Goal: Check status: Check status

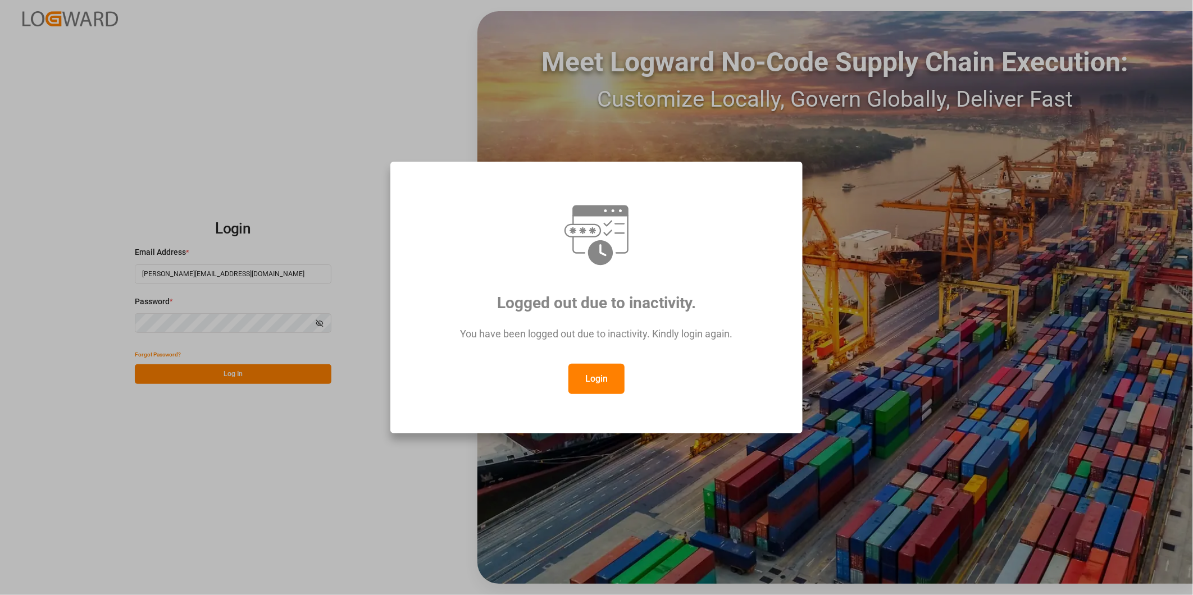
click at [604, 385] on button "Login" at bounding box center [597, 379] width 56 height 30
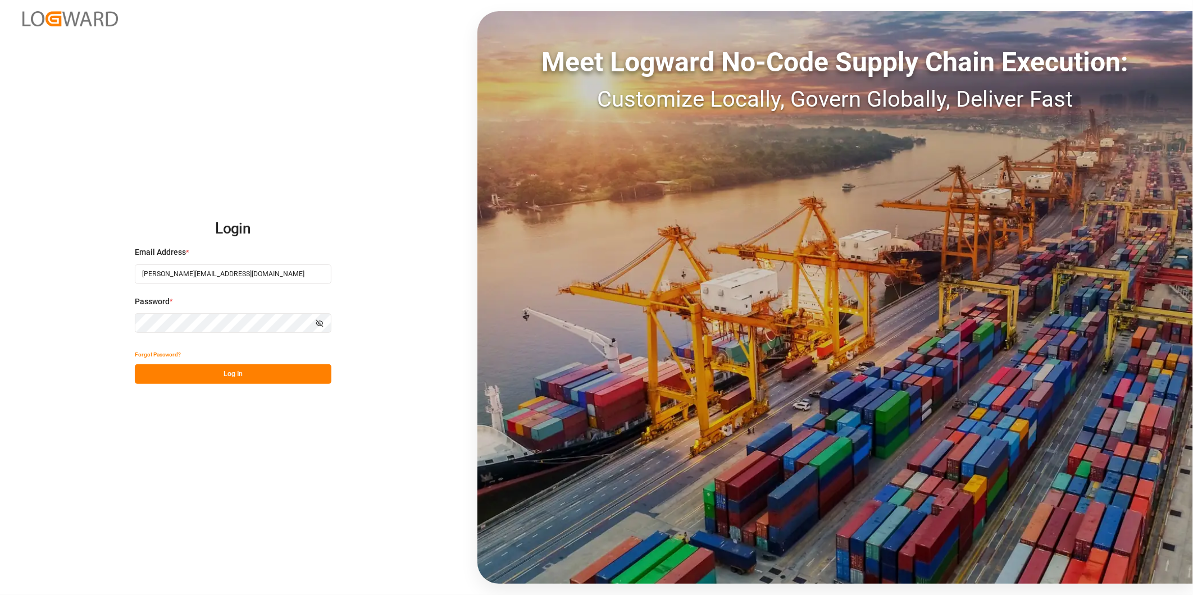
click at [234, 378] on button "Log In" at bounding box center [233, 375] width 197 height 20
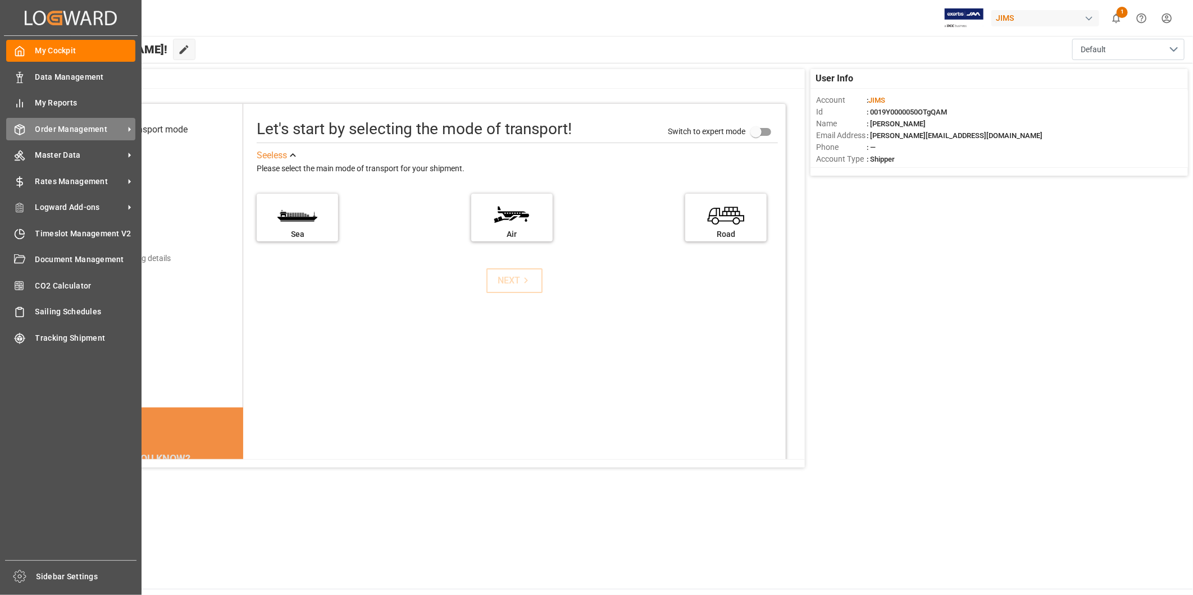
click at [73, 122] on div "Order Management Order Management" at bounding box center [70, 129] width 129 height 22
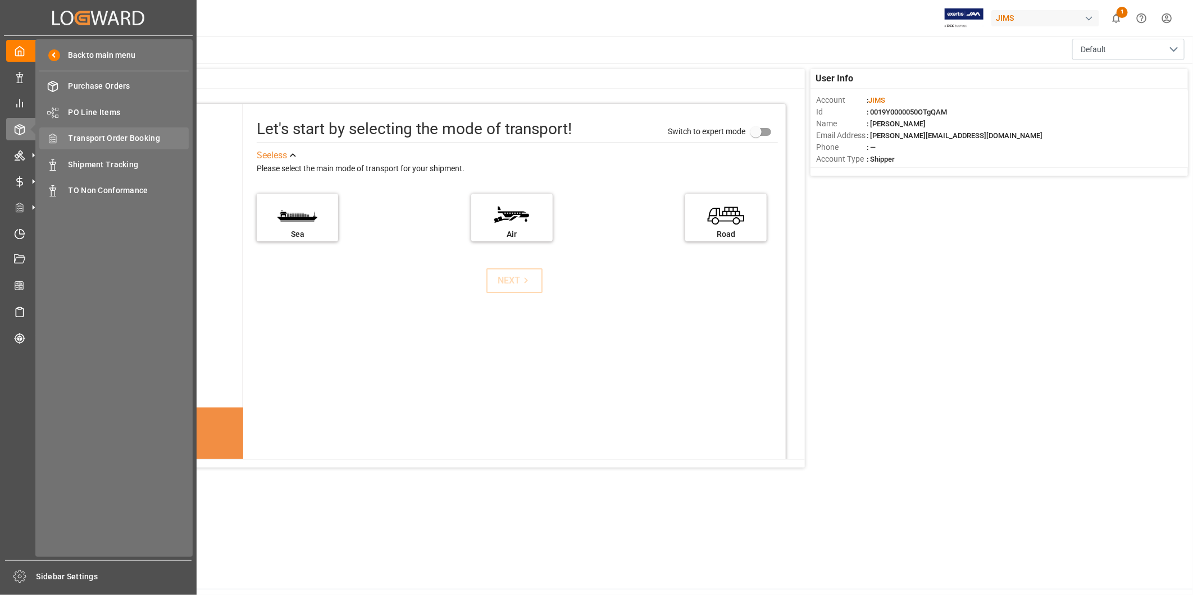
click at [107, 138] on span "Transport Order Booking" at bounding box center [129, 139] width 121 height 12
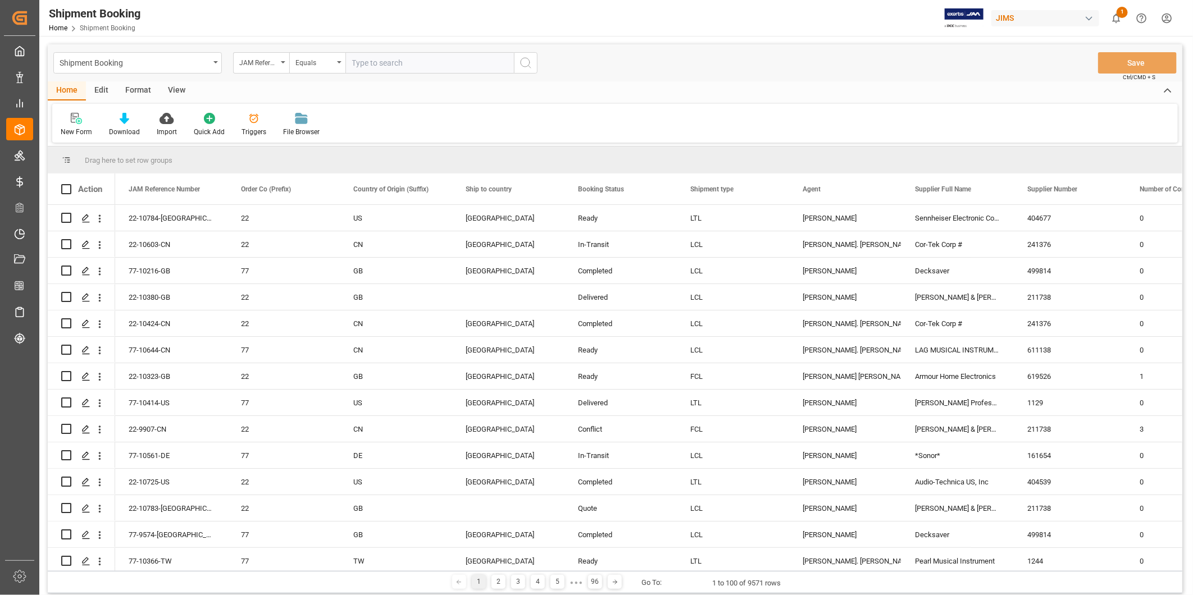
click at [403, 63] on input "text" at bounding box center [429, 62] width 169 height 21
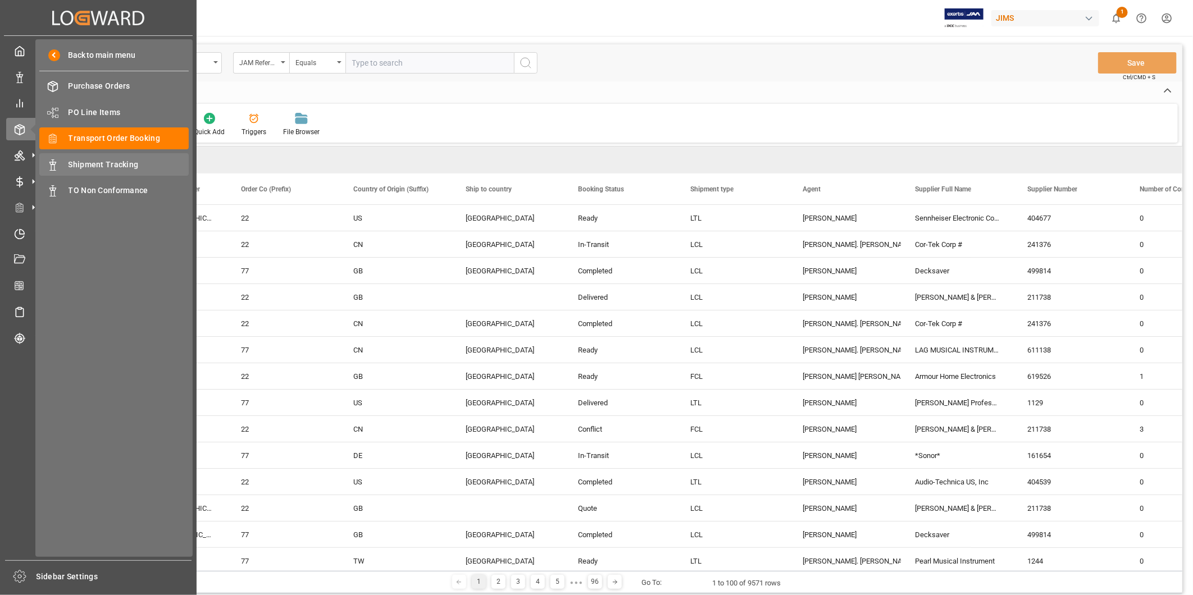
click at [80, 157] on div "Shipment Tracking Shipment Tracking" at bounding box center [113, 164] width 149 height 22
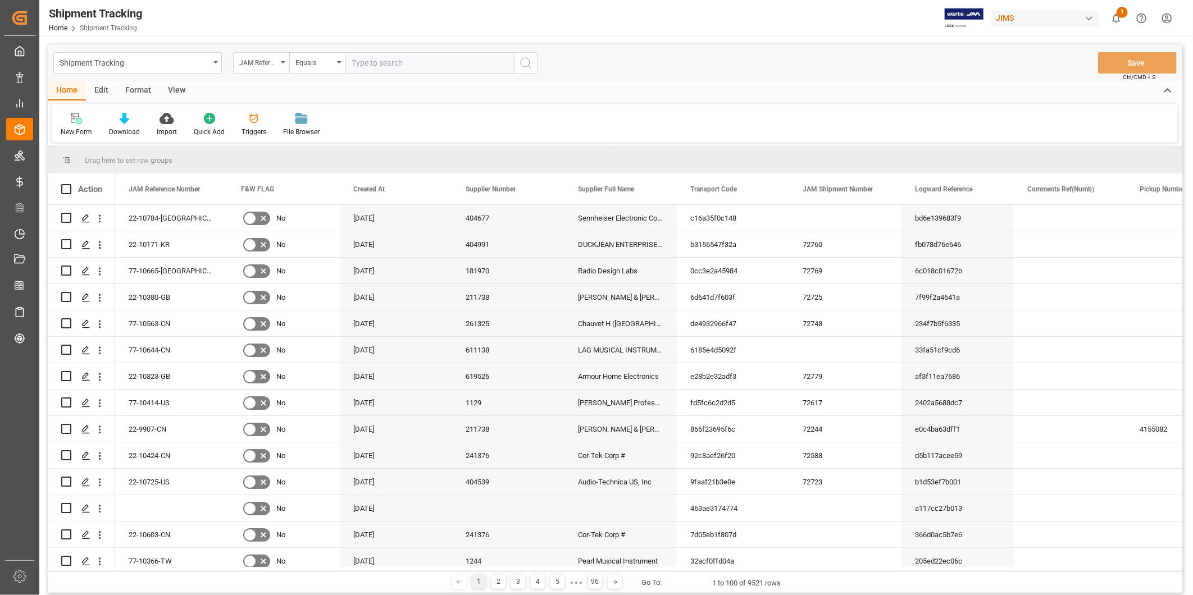
click at [376, 62] on input "text" at bounding box center [429, 62] width 169 height 21
paste input "22-10719-US"
type input "22-10719-US"
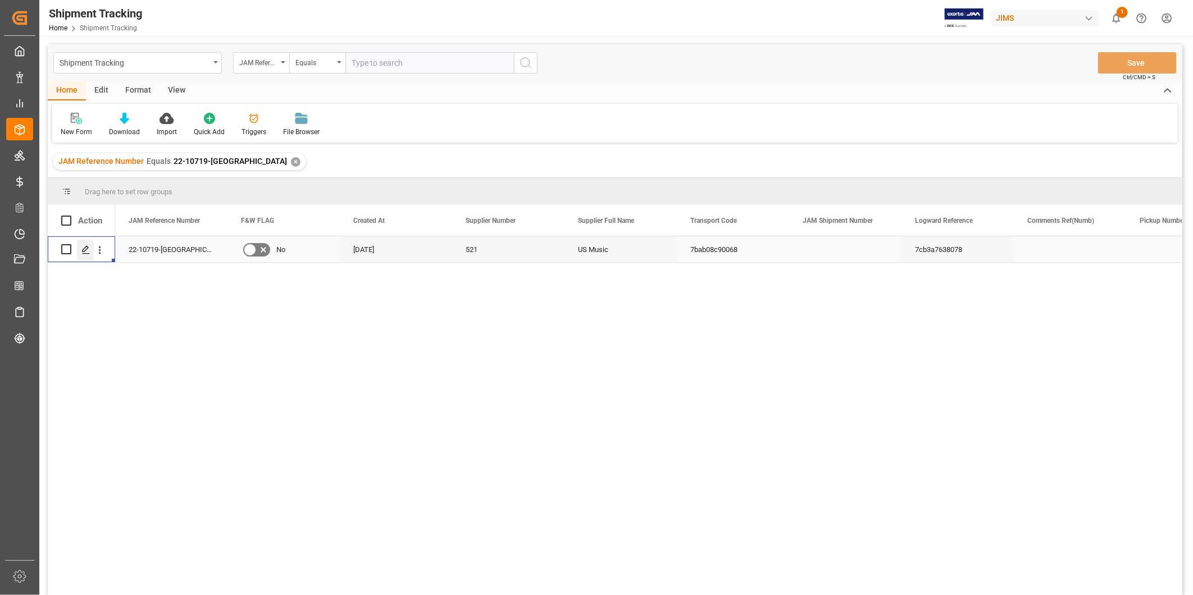
click at [79, 248] on div "Press SPACE to select this row." at bounding box center [85, 250] width 17 height 21
click at [177, 89] on div "View" at bounding box center [177, 90] width 34 height 19
click at [69, 128] on div "Default" at bounding box center [72, 132] width 22 height 10
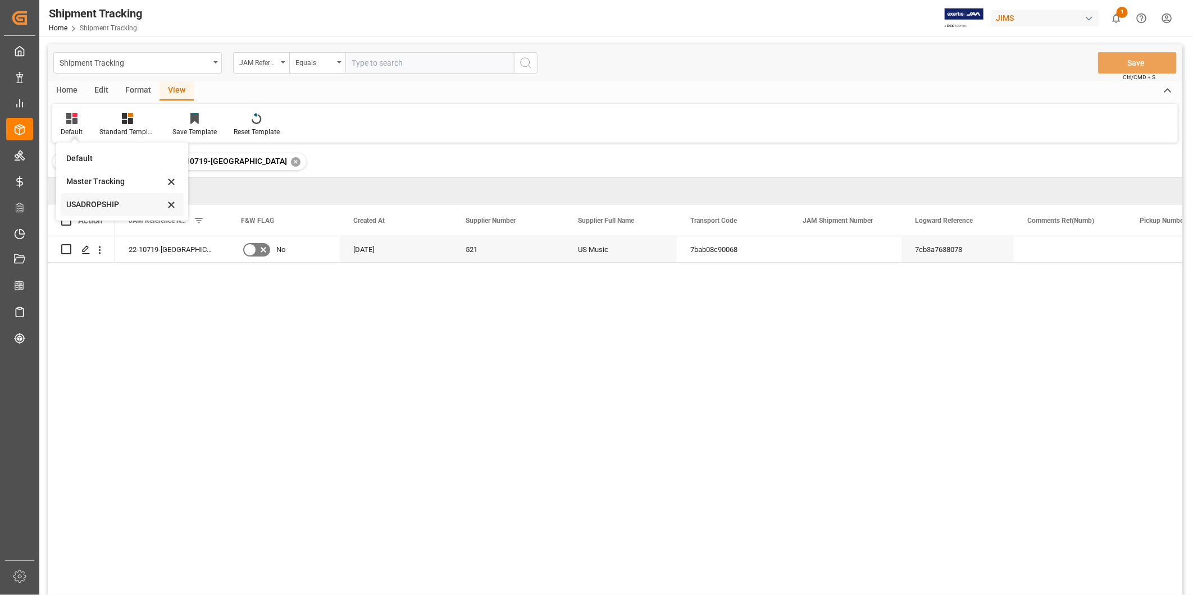
click at [100, 199] on div "USADROPSHIP" at bounding box center [115, 205] width 98 height 12
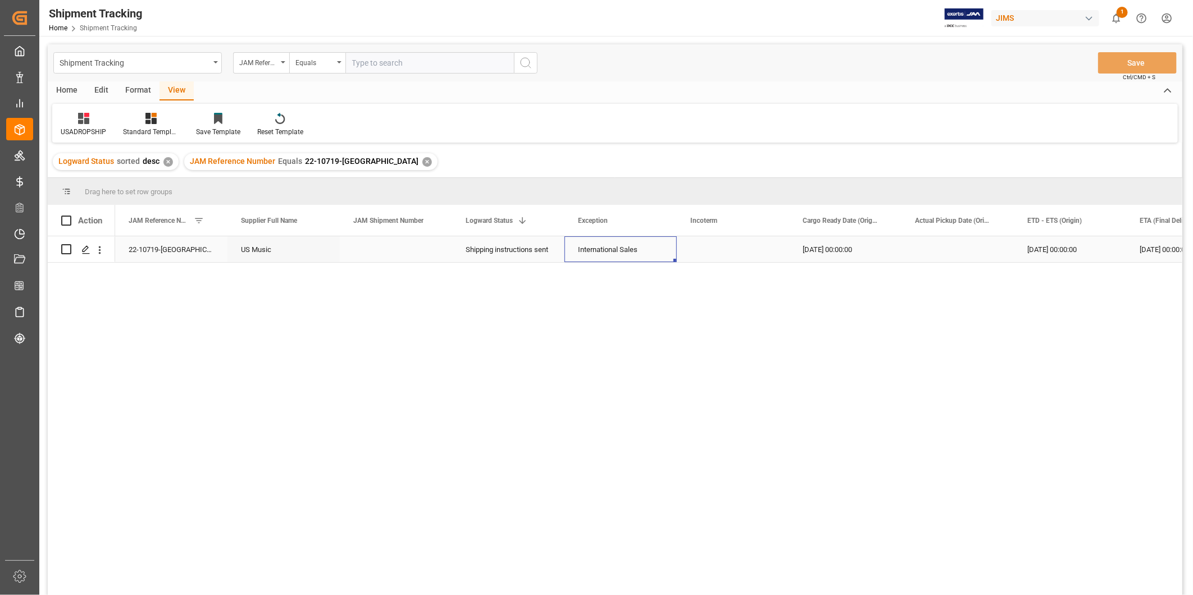
click at [590, 253] on div "International Sales" at bounding box center [620, 250] width 85 height 26
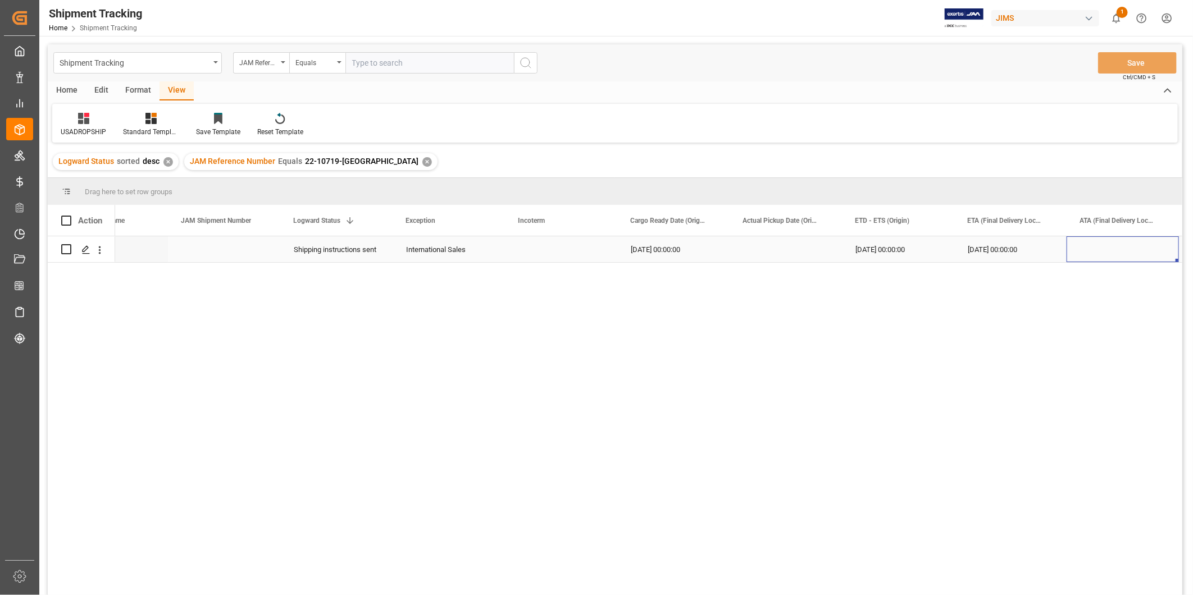
scroll to position [0, 284]
click at [80, 121] on icon at bounding box center [83, 118] width 11 height 11
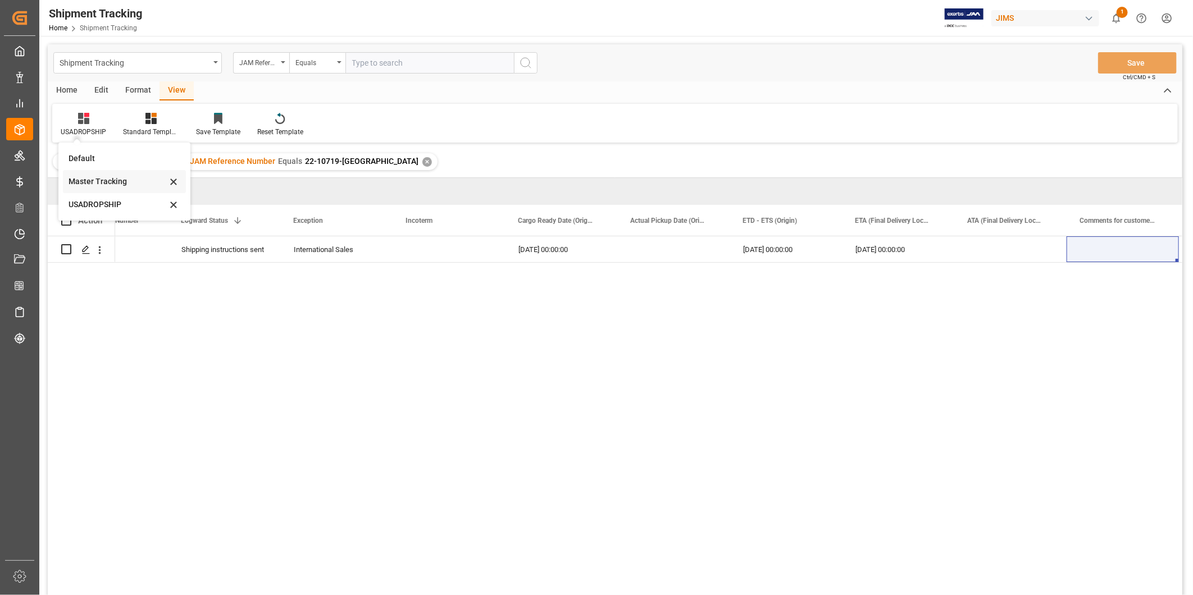
click at [102, 185] on div "Master Tracking" at bounding box center [118, 182] width 98 height 12
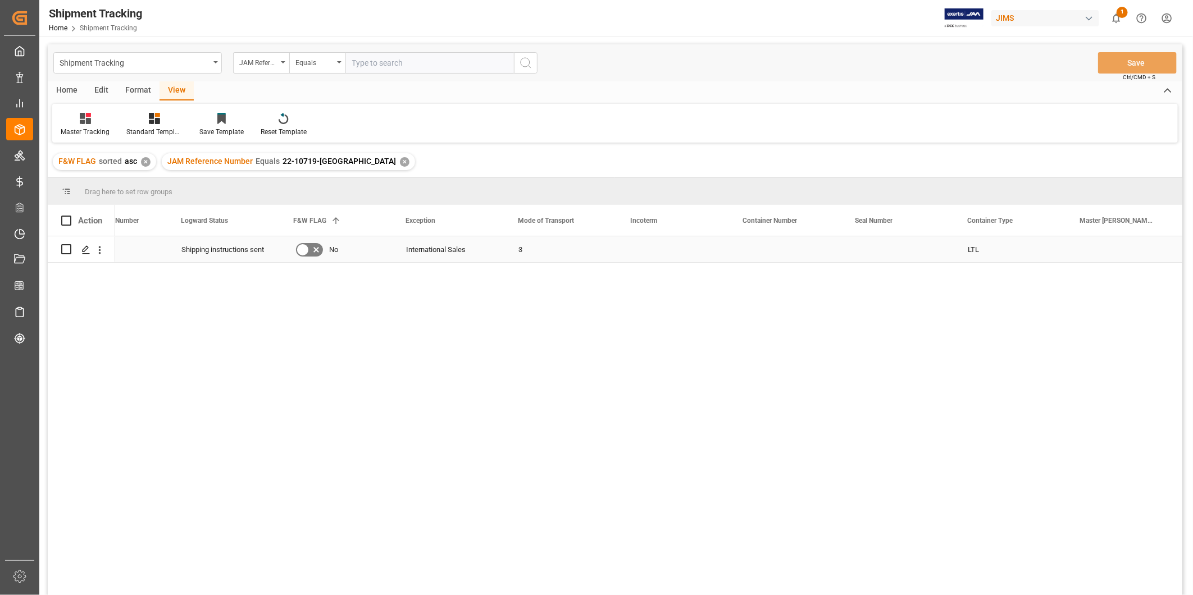
click at [666, 252] on div "Press SPACE to select this row." at bounding box center [673, 250] width 112 height 26
click at [766, 251] on div "Press SPACE to select this row." at bounding box center [786, 250] width 112 height 26
click at [1019, 249] on div "Press SPACE to select this row." at bounding box center [1010, 250] width 112 height 26
click at [1018, 249] on div "Press SPACE to select this row." at bounding box center [1010, 250] width 112 height 26
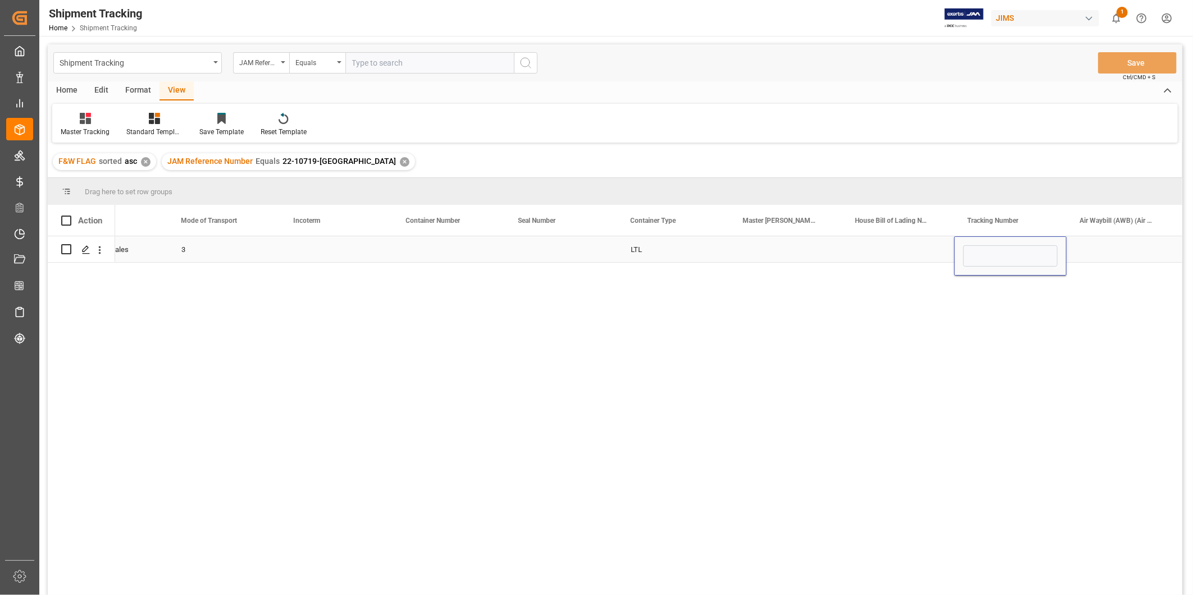
click at [1018, 249] on input "Press SPACE to select this row." at bounding box center [1010, 256] width 94 height 21
type input "b"
type input "2"
click at [1136, 248] on div "Press SPACE to select this row." at bounding box center [1123, 250] width 112 height 26
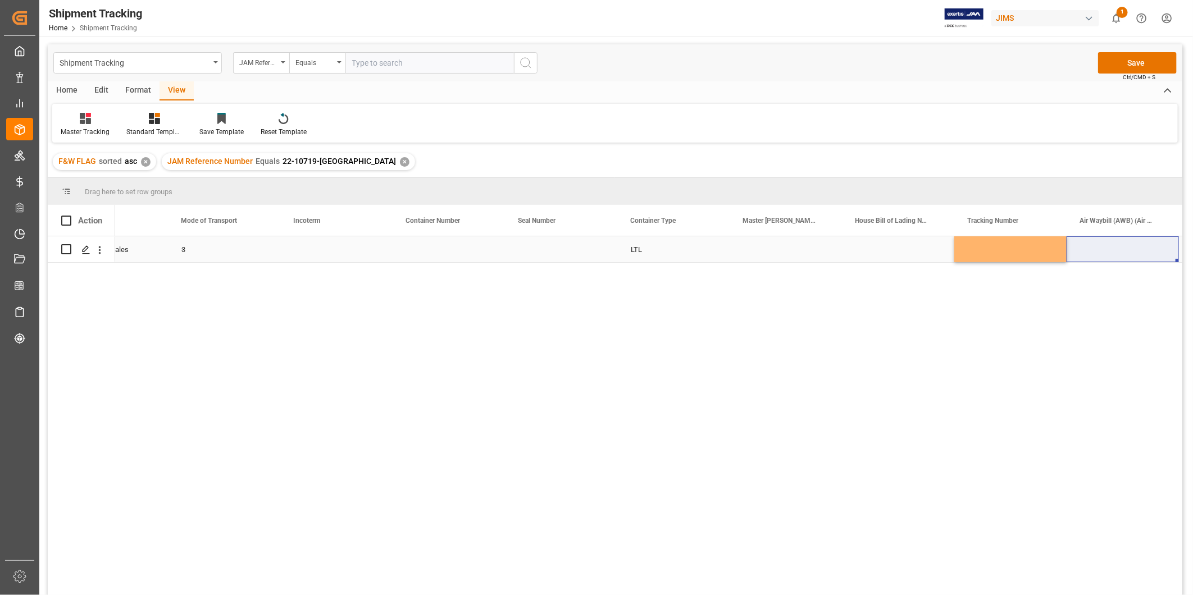
click at [1038, 249] on div "Press SPACE to select this row." at bounding box center [1010, 250] width 112 height 26
type input "818119734745"
click at [1094, 251] on div "Press SPACE to select this row." at bounding box center [1123, 250] width 112 height 26
click at [1098, 251] on div "Press SPACE to select this row." at bounding box center [1123, 250] width 112 height 26
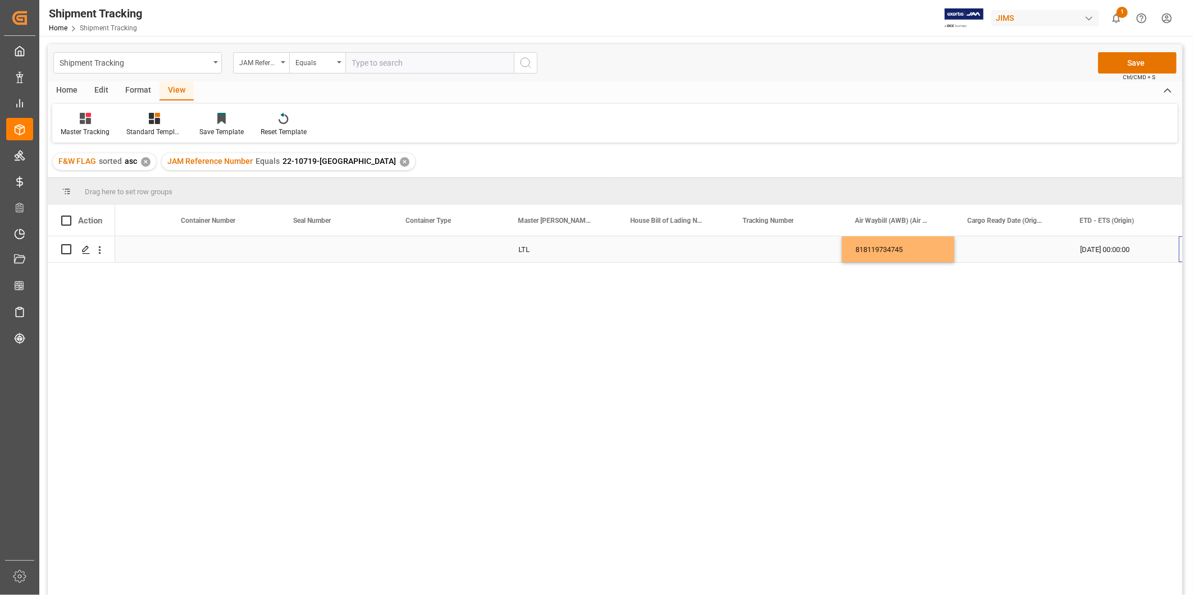
scroll to position [0, 846]
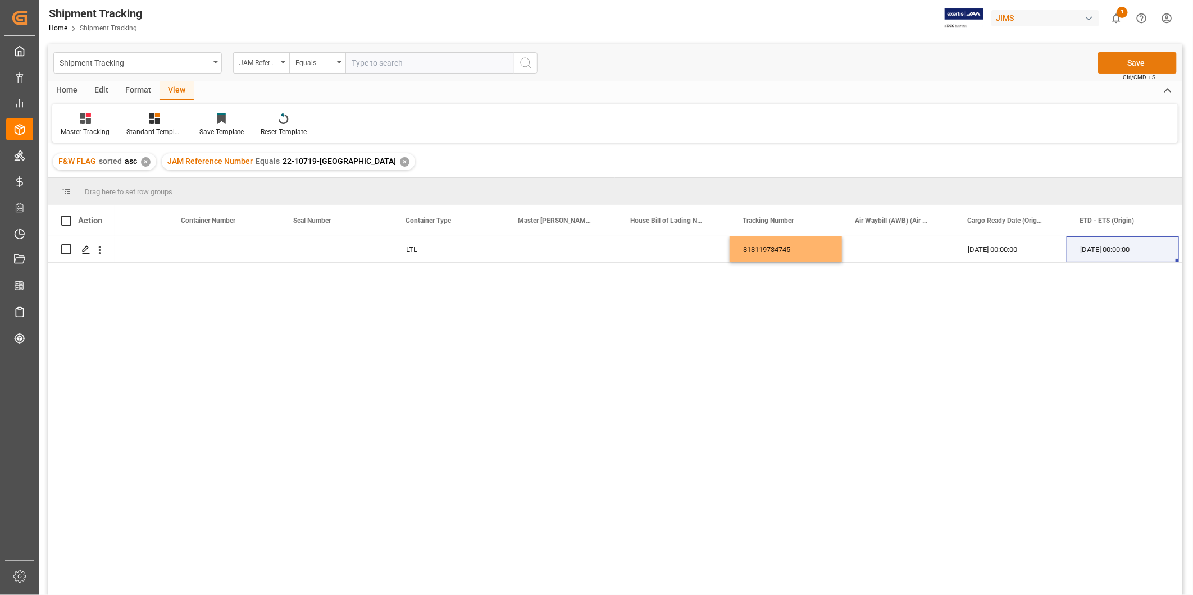
click at [1160, 63] on button "Save" at bounding box center [1137, 62] width 79 height 21
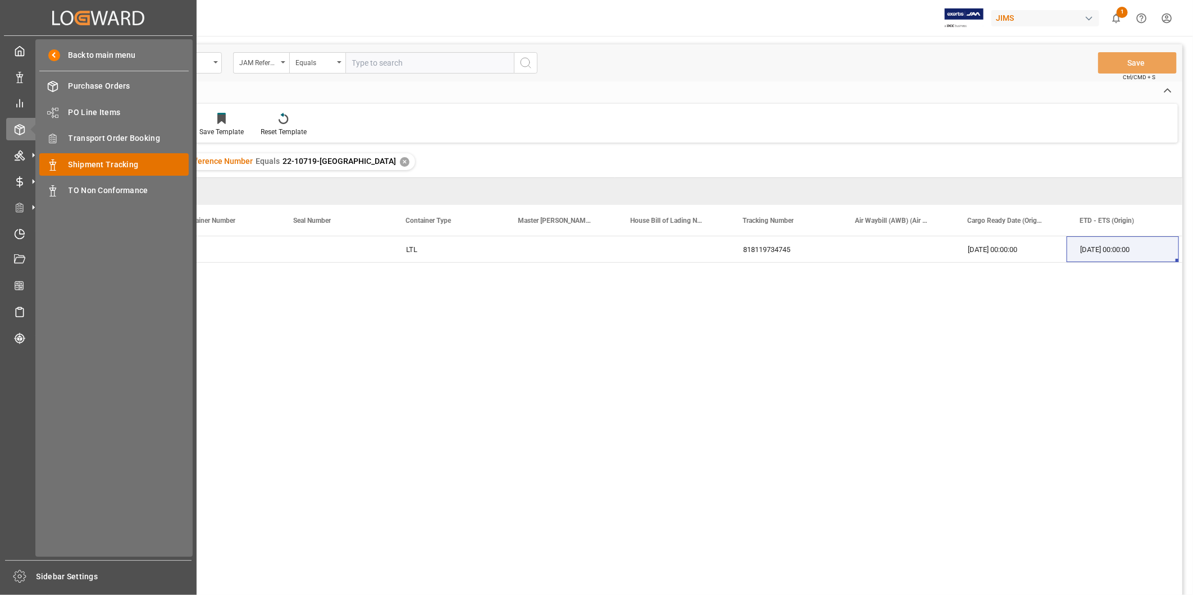
click at [125, 159] on span "Shipment Tracking" at bounding box center [129, 165] width 121 height 12
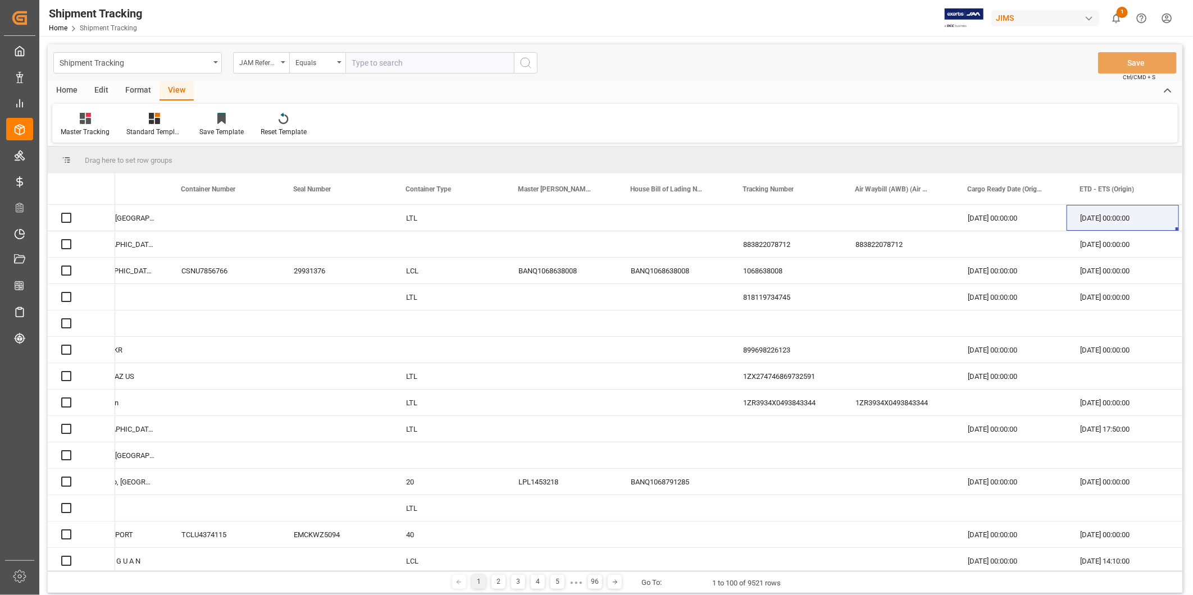
click at [382, 61] on input "text" at bounding box center [429, 62] width 169 height 21
paste input "22-10775-[GEOGRAPHIC_DATA]"
type input "22-10775-[GEOGRAPHIC_DATA]"
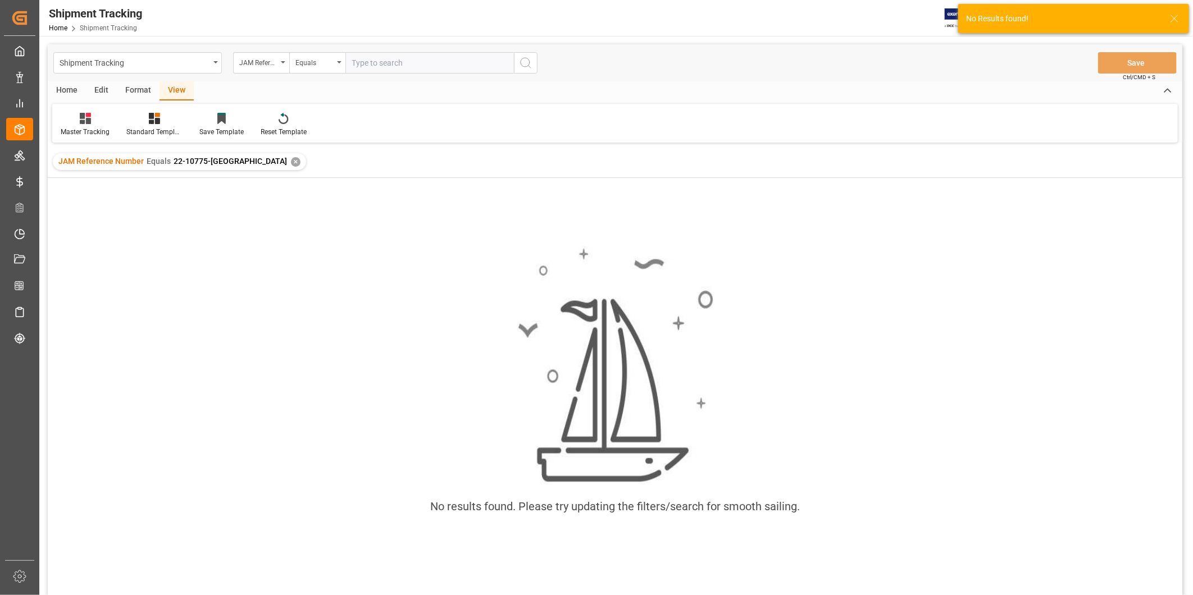
click at [233, 161] on div "JAM Reference Number Equals 22-10775-US ✕" at bounding box center [179, 161] width 253 height 17
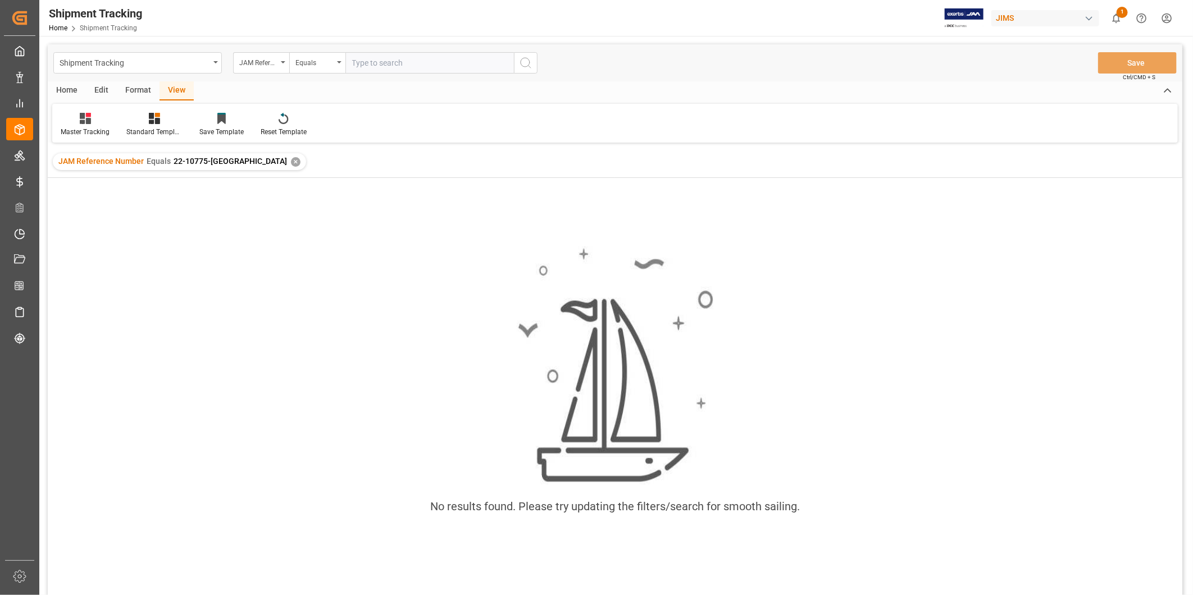
click at [291, 161] on div "✕" at bounding box center [296, 162] width 10 height 10
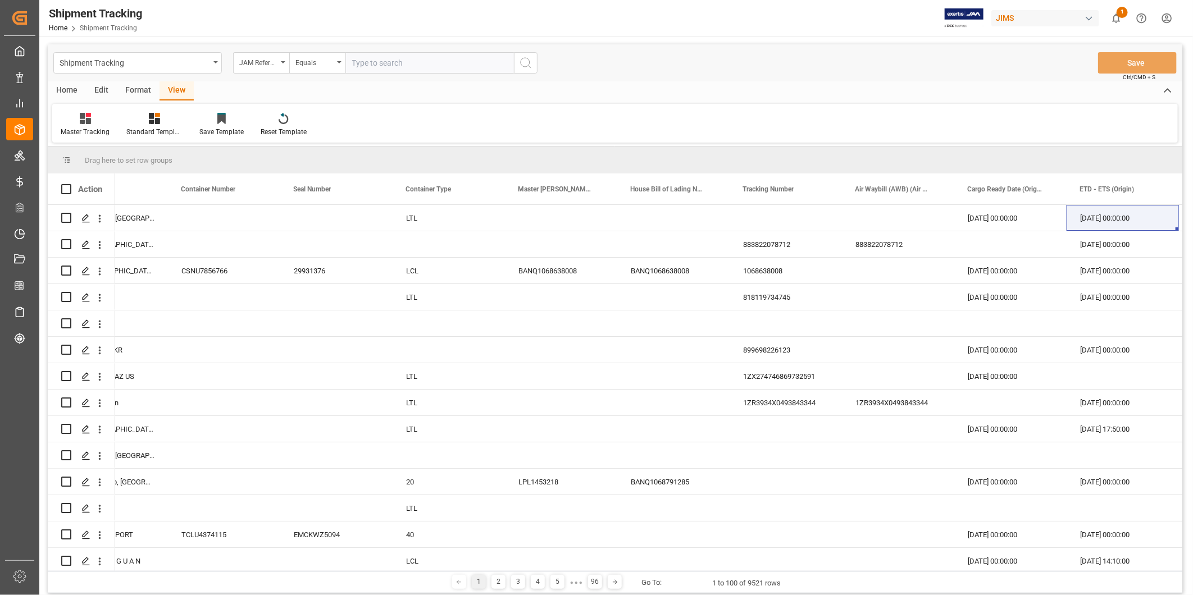
click at [382, 59] on input "text" at bounding box center [429, 62] width 169 height 21
paste input "22-10775-[GEOGRAPHIC_DATA]"
type input "22-10775-[GEOGRAPHIC_DATA]"
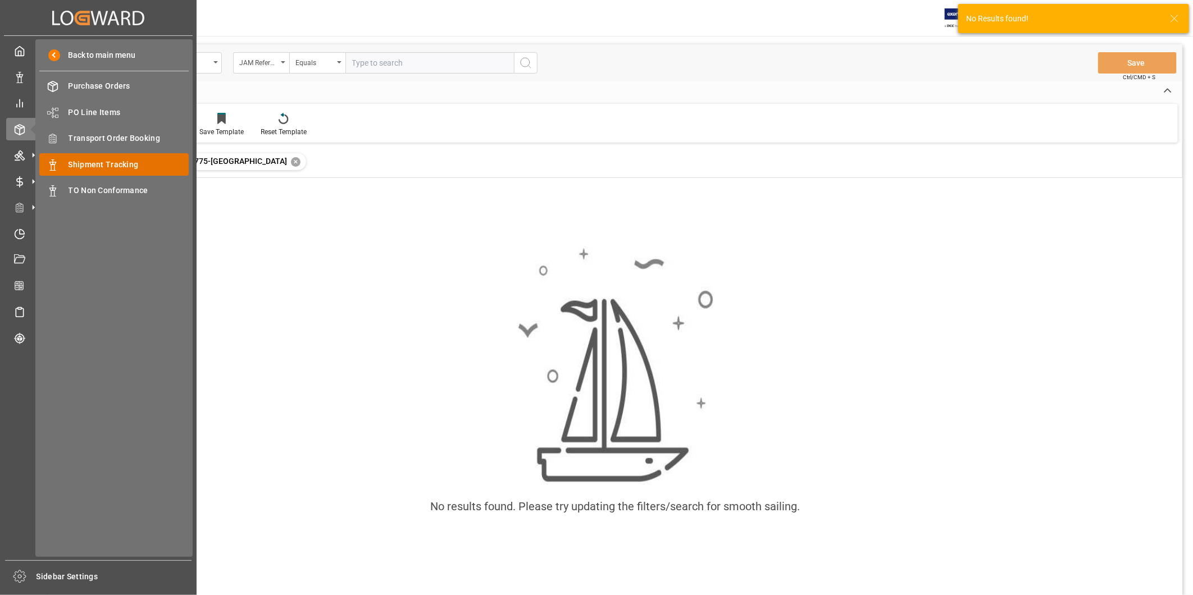
click at [86, 156] on div "Shipment Tracking Shipment Tracking" at bounding box center [113, 164] width 149 height 22
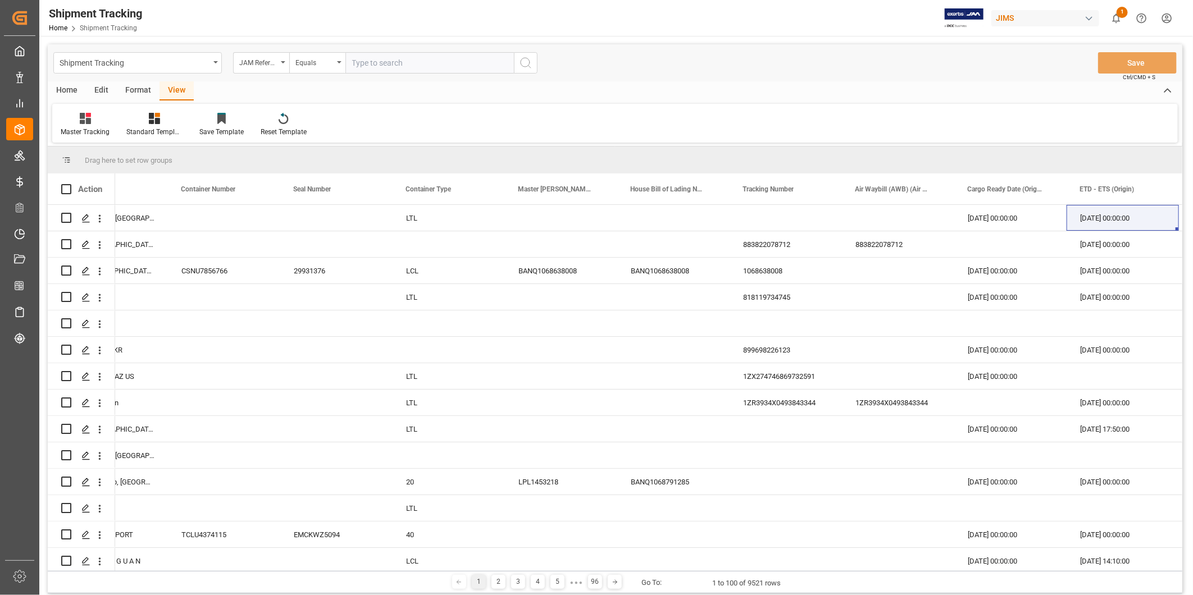
click at [383, 58] on input "text" at bounding box center [429, 62] width 169 height 21
paste input "22-10775-[GEOGRAPHIC_DATA]"
type input "22-10775-[GEOGRAPHIC_DATA]"
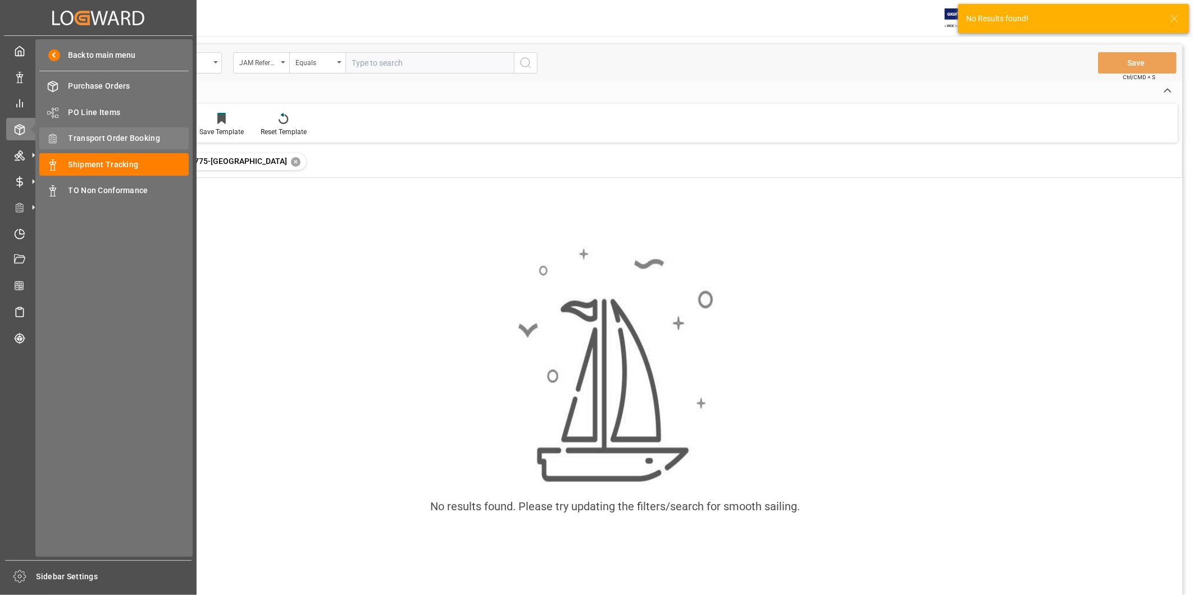
click at [116, 137] on span "Transport Order Booking" at bounding box center [129, 139] width 121 height 12
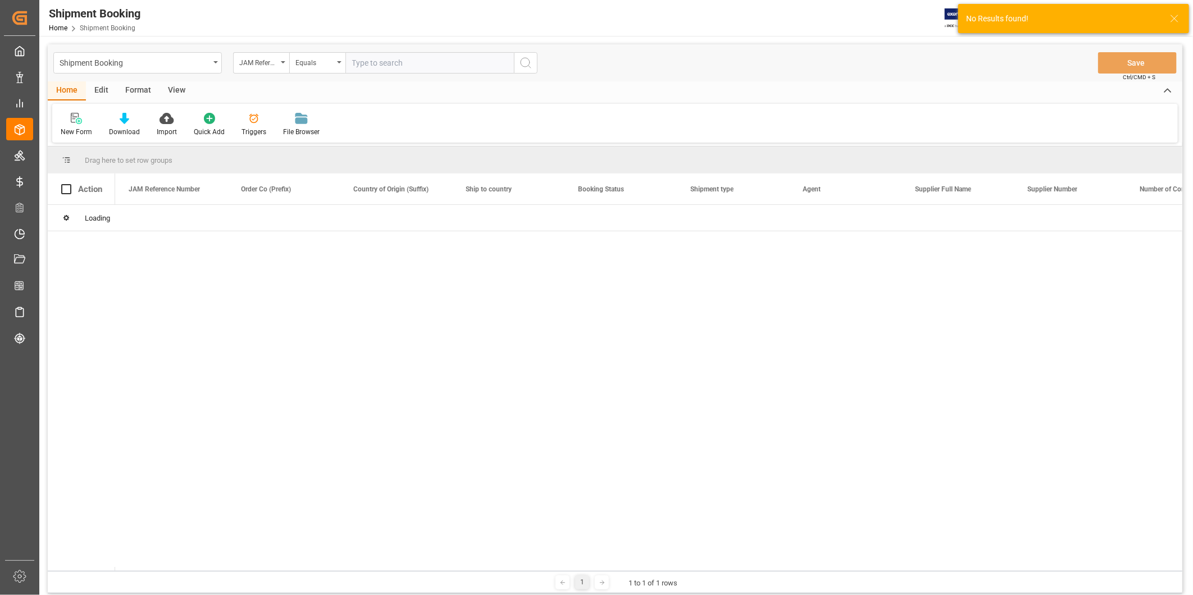
click at [397, 62] on input "text" at bounding box center [429, 62] width 169 height 21
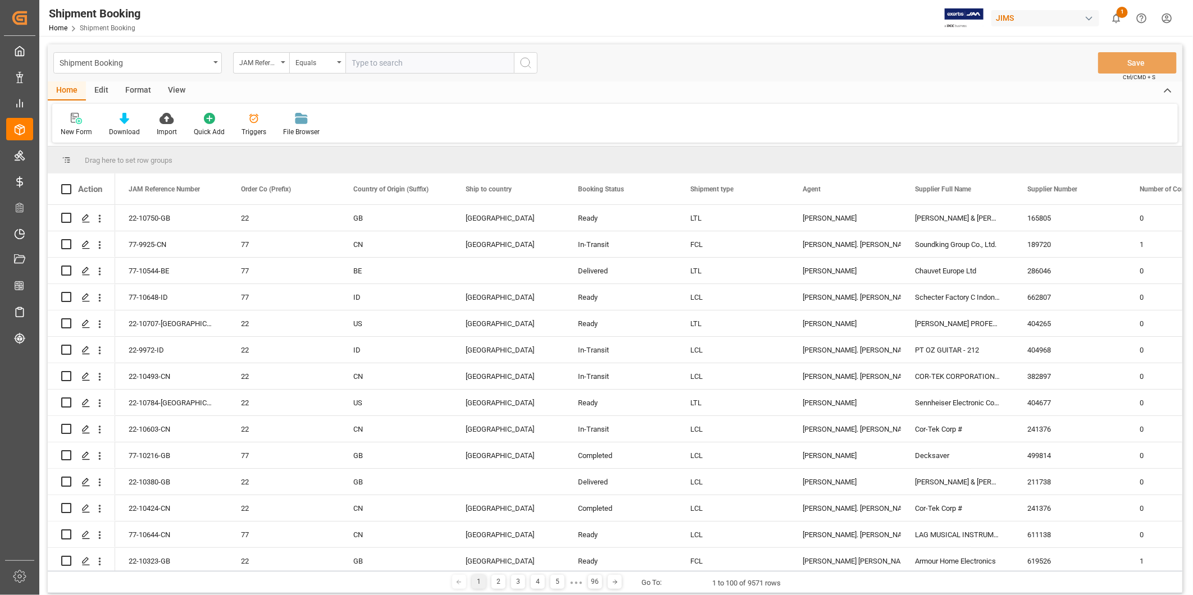
paste input "22-10775-[GEOGRAPHIC_DATA]"
type input "22-10775-[GEOGRAPHIC_DATA]"
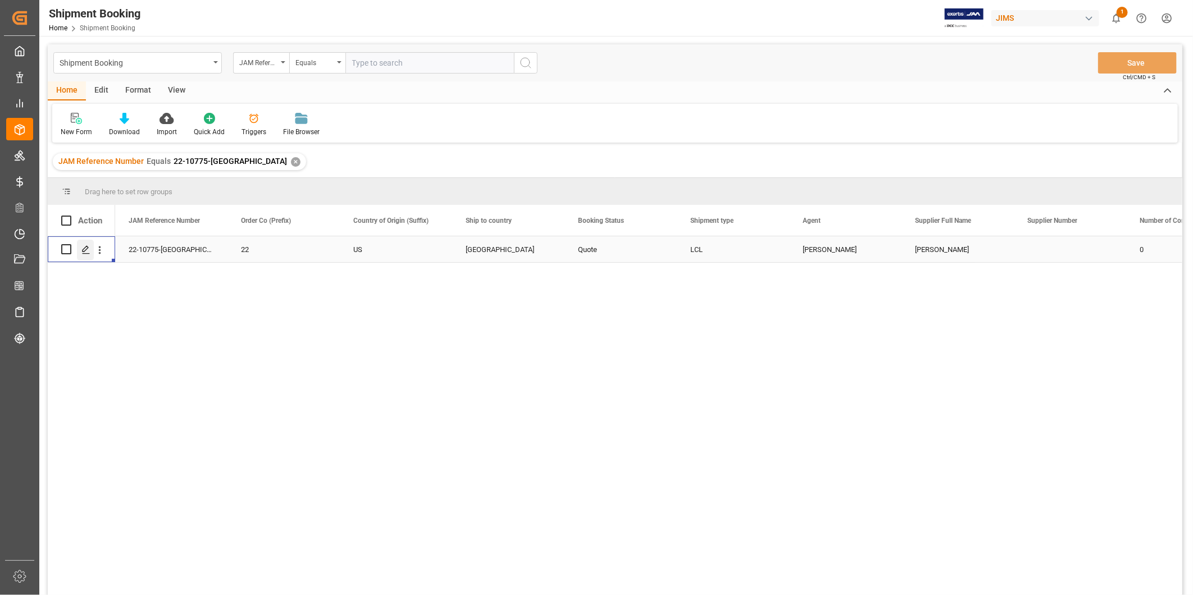
click at [87, 249] on icon "Press SPACE to select this row." at bounding box center [85, 250] width 9 height 9
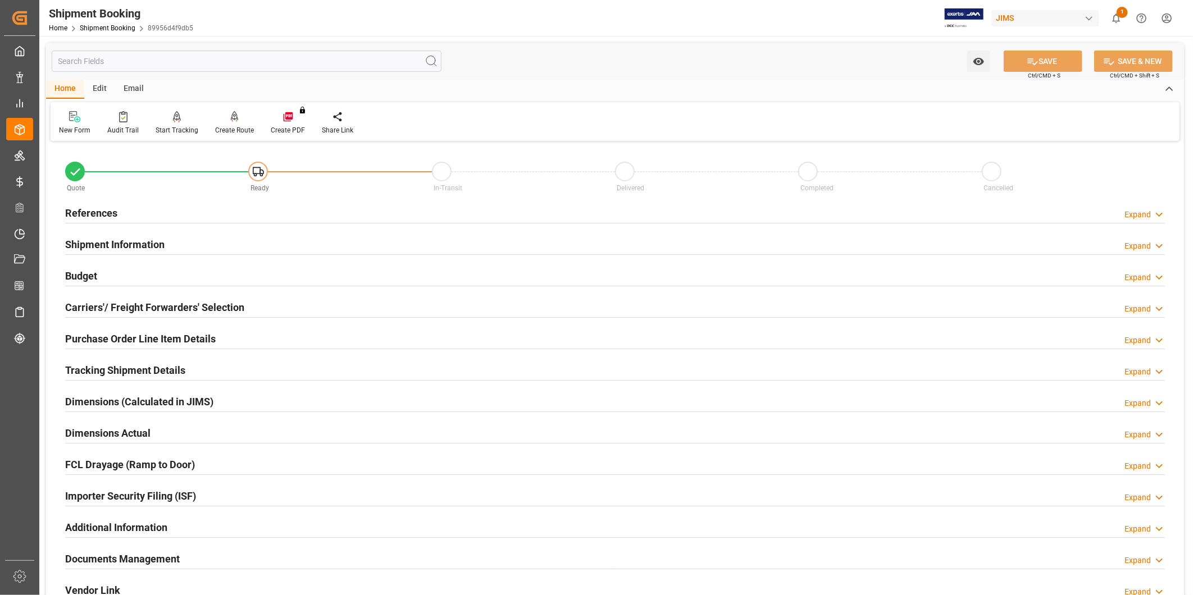
click at [124, 362] on div "Tracking Shipment Details" at bounding box center [125, 369] width 120 height 21
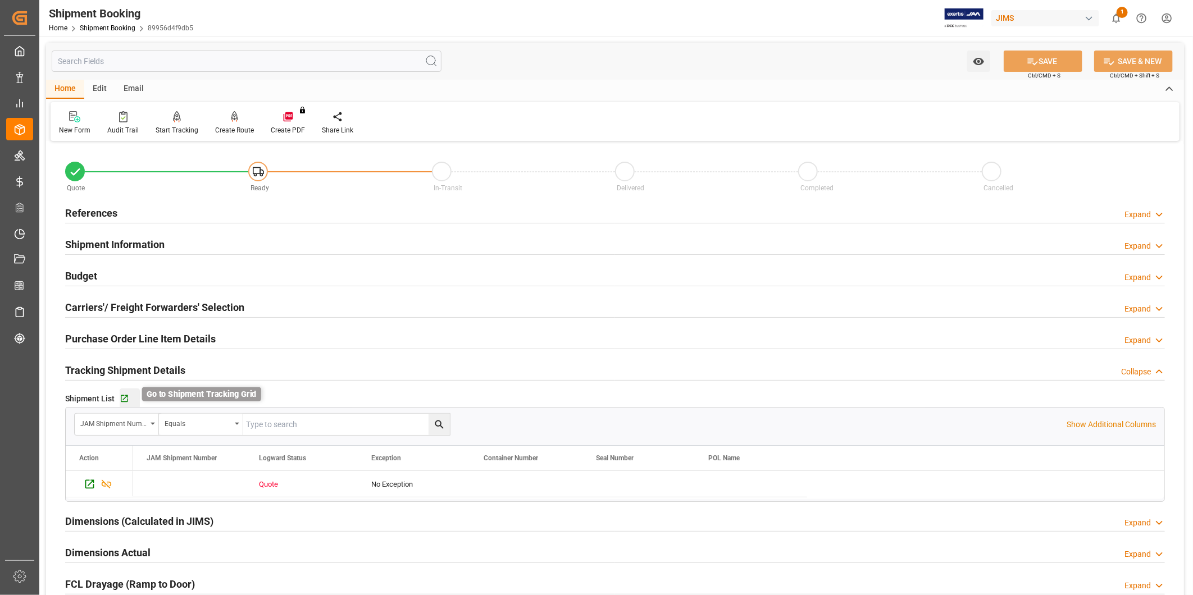
click at [126, 403] on icon "button" at bounding box center [125, 399] width 10 height 10
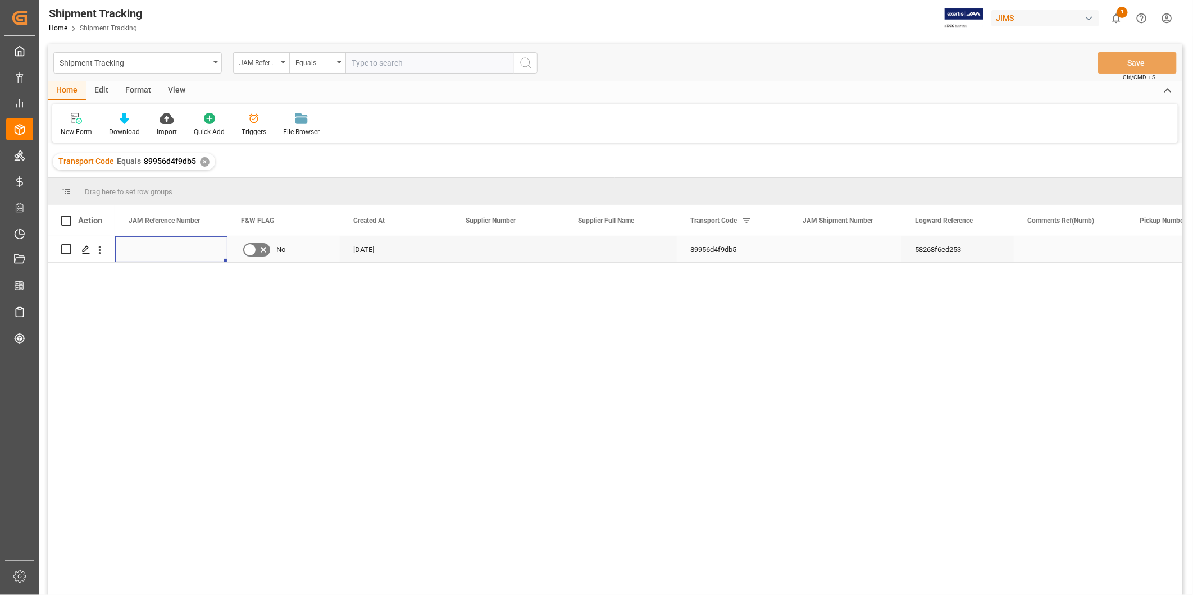
click at [172, 255] on div "Press SPACE to select this row." at bounding box center [171, 250] width 112 height 26
click at [172, 255] on input "Press SPACE to select this row." at bounding box center [171, 256] width 94 height 21
type input "22-10775-[GEOGRAPHIC_DATA]"
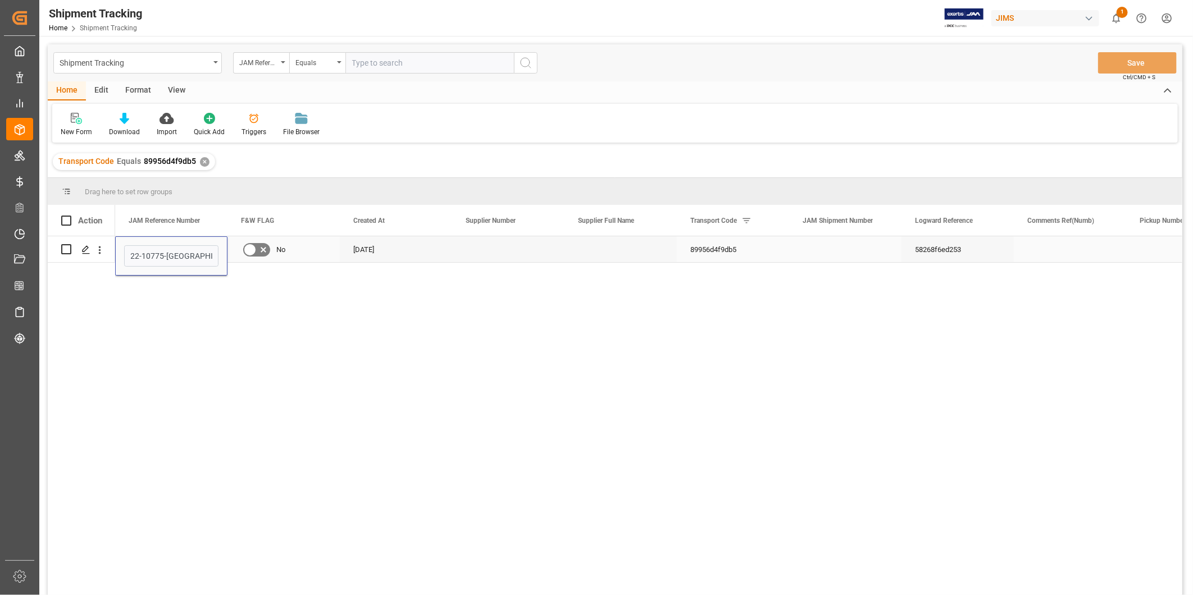
click at [430, 251] on div "08-28-2025" at bounding box center [396, 250] width 112 height 26
click at [1120, 63] on button "Save" at bounding box center [1137, 62] width 79 height 21
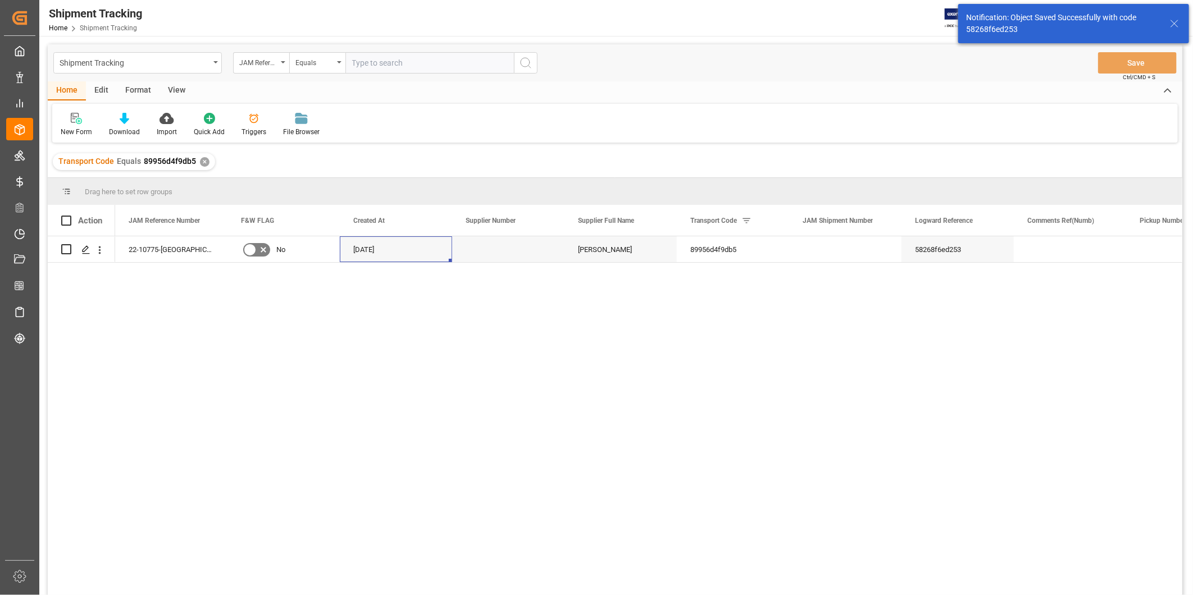
click at [167, 90] on div "View" at bounding box center [177, 90] width 34 height 19
click at [71, 128] on div "Default" at bounding box center [72, 132] width 22 height 10
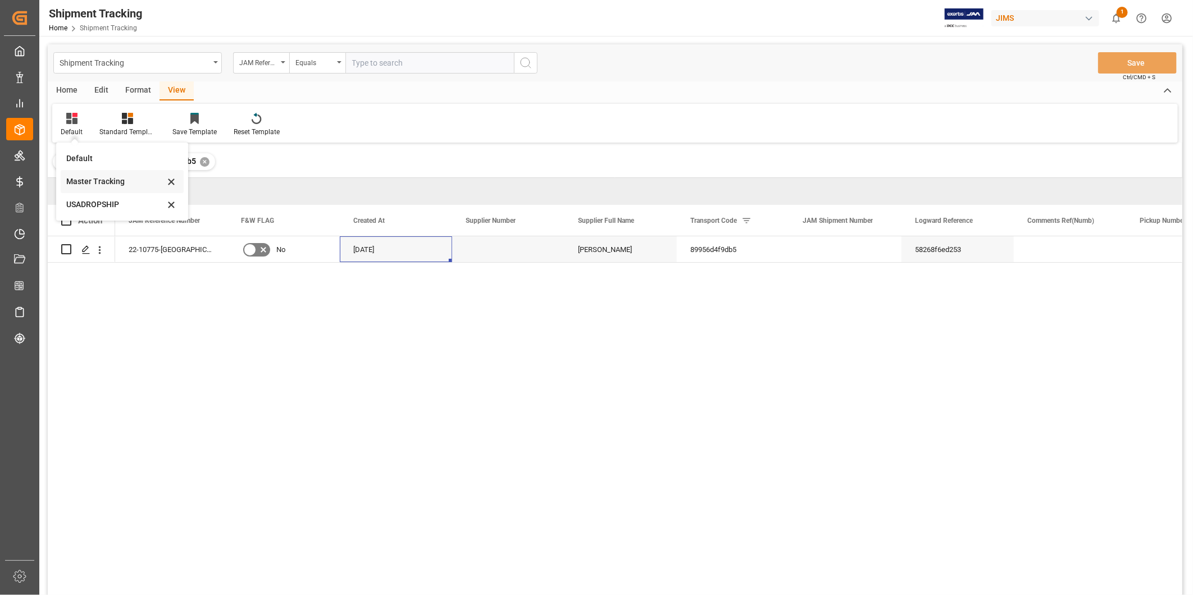
click at [87, 184] on div "Master Tracking" at bounding box center [115, 182] width 98 height 12
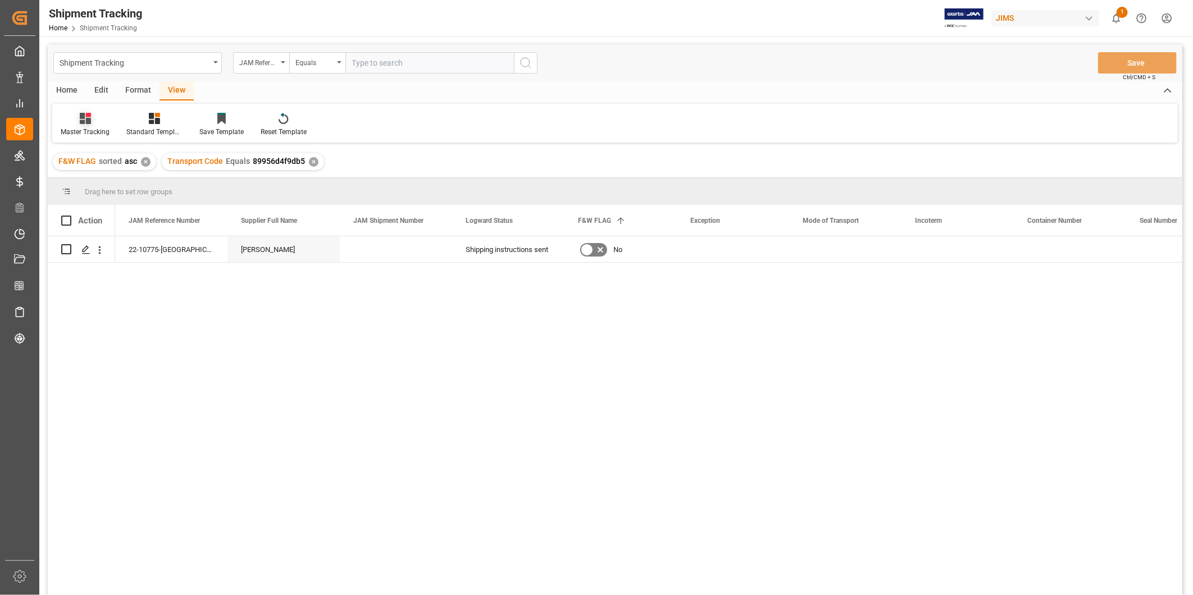
click at [85, 129] on div "Master Tracking" at bounding box center [85, 132] width 49 height 10
click at [383, 239] on div "Press SPACE to select this row." at bounding box center [396, 250] width 112 height 26
click at [757, 242] on div "Press SPACE to select this row." at bounding box center [733, 250] width 112 height 26
click at [749, 244] on div "Press SPACE to select this row." at bounding box center [733, 250] width 112 height 26
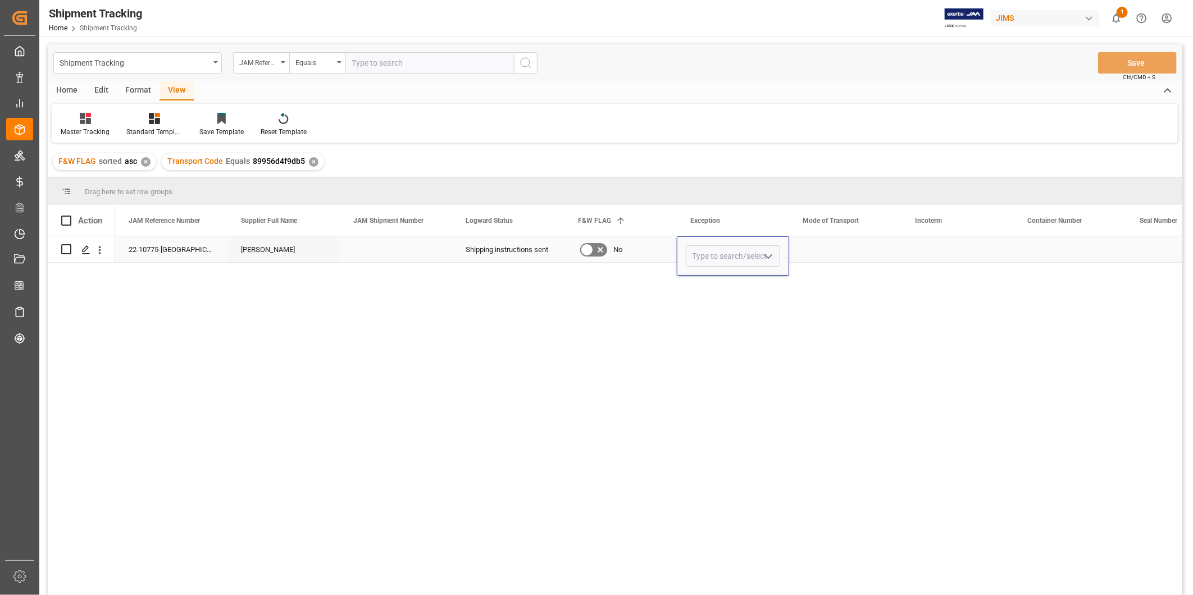
click at [771, 255] on polyline "open menu" at bounding box center [768, 256] width 7 height 3
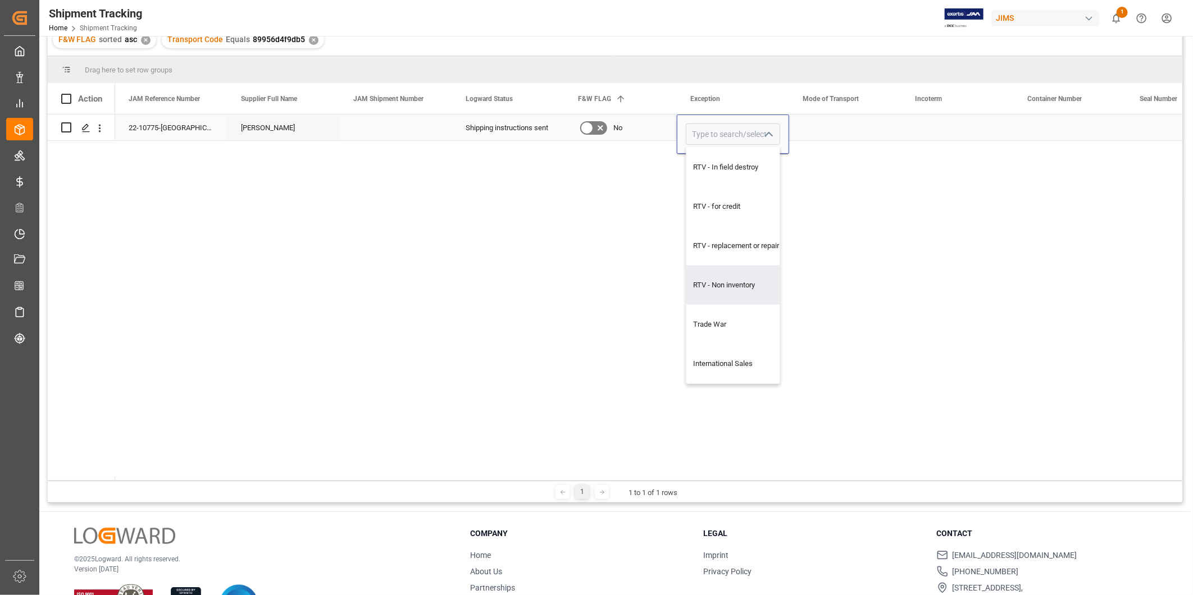
scroll to position [166, 0]
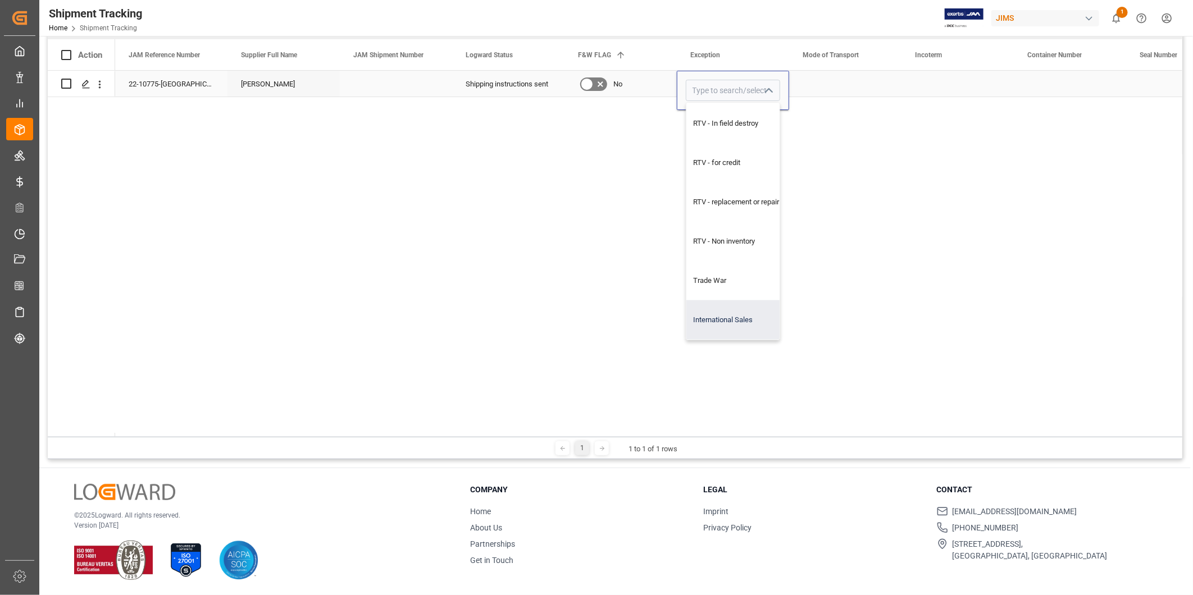
click at [727, 318] on div "International Sales" at bounding box center [741, 320] width 108 height 39
type input "International Sales"
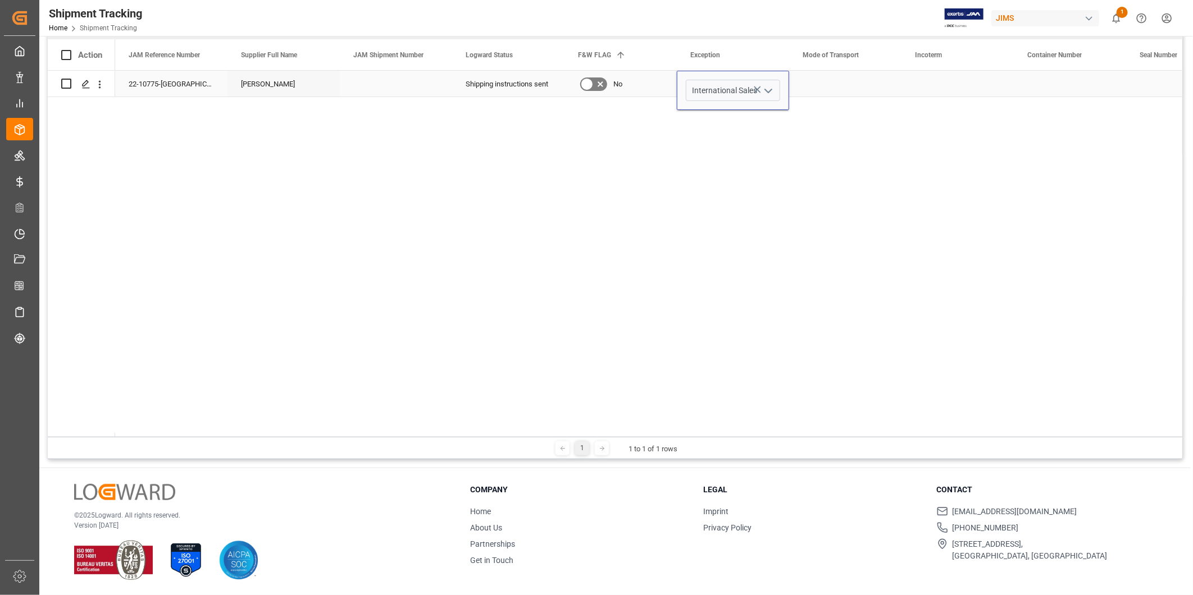
click at [852, 91] on div "Press SPACE to select this row." at bounding box center [845, 84] width 112 height 26
click at [851, 81] on div "Press SPACE to select this row." at bounding box center [845, 84] width 112 height 26
click at [875, 91] on button "Select" at bounding box center [845, 90] width 94 height 21
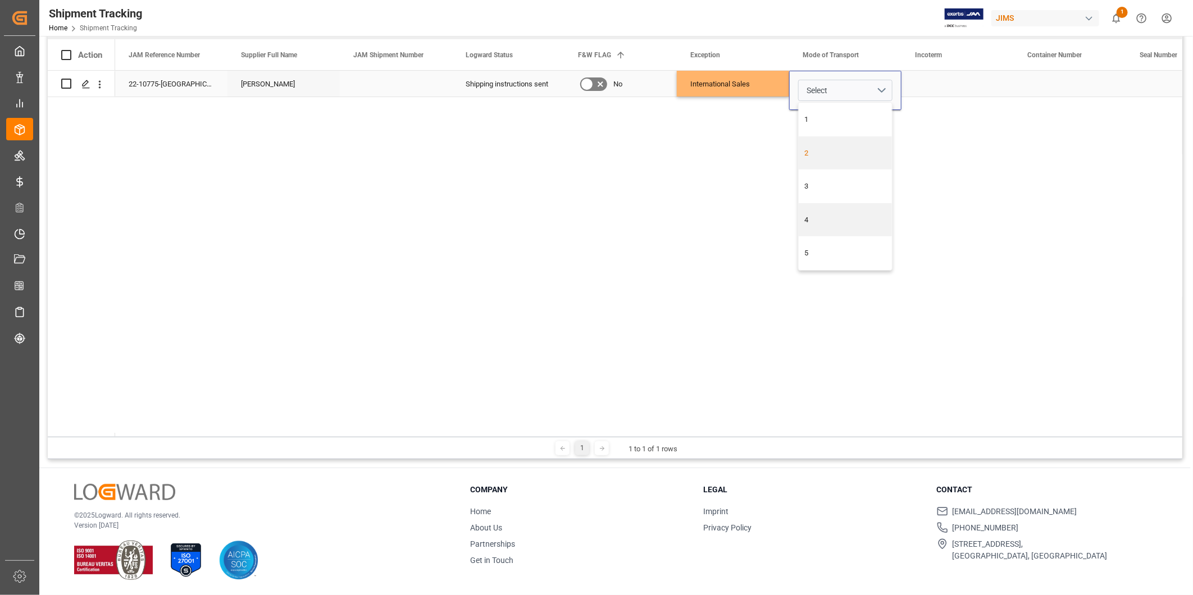
click at [845, 154] on div "2" at bounding box center [845, 153] width 81 height 11
click at [945, 85] on div "Press SPACE to select this row." at bounding box center [958, 84] width 112 height 26
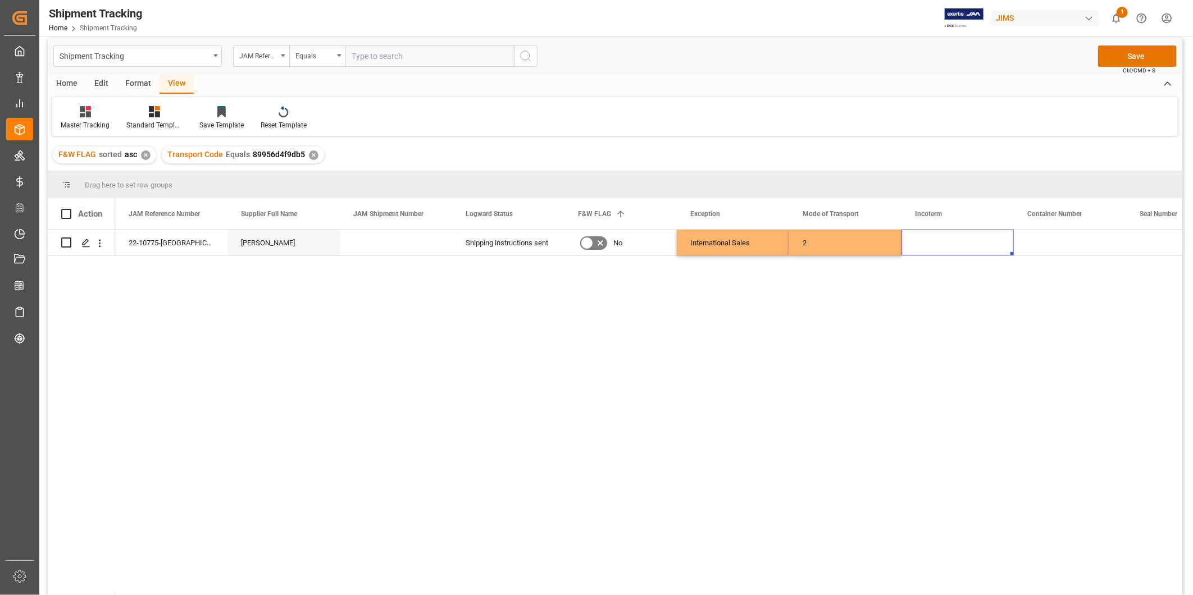
scroll to position [0, 0]
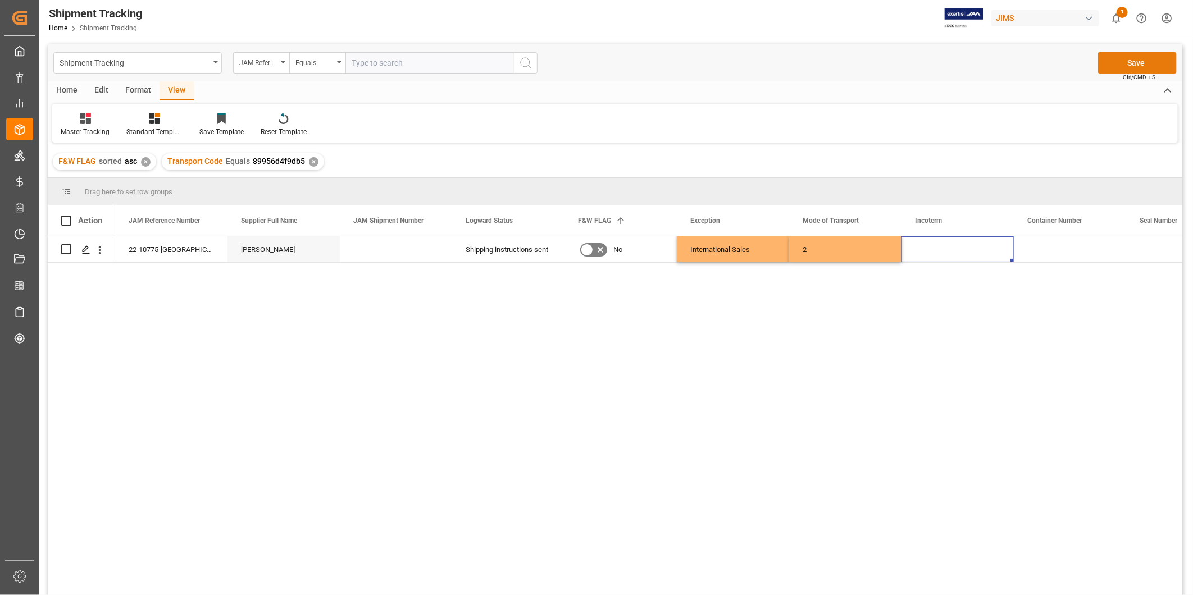
click at [1136, 57] on button "Save" at bounding box center [1137, 62] width 79 height 21
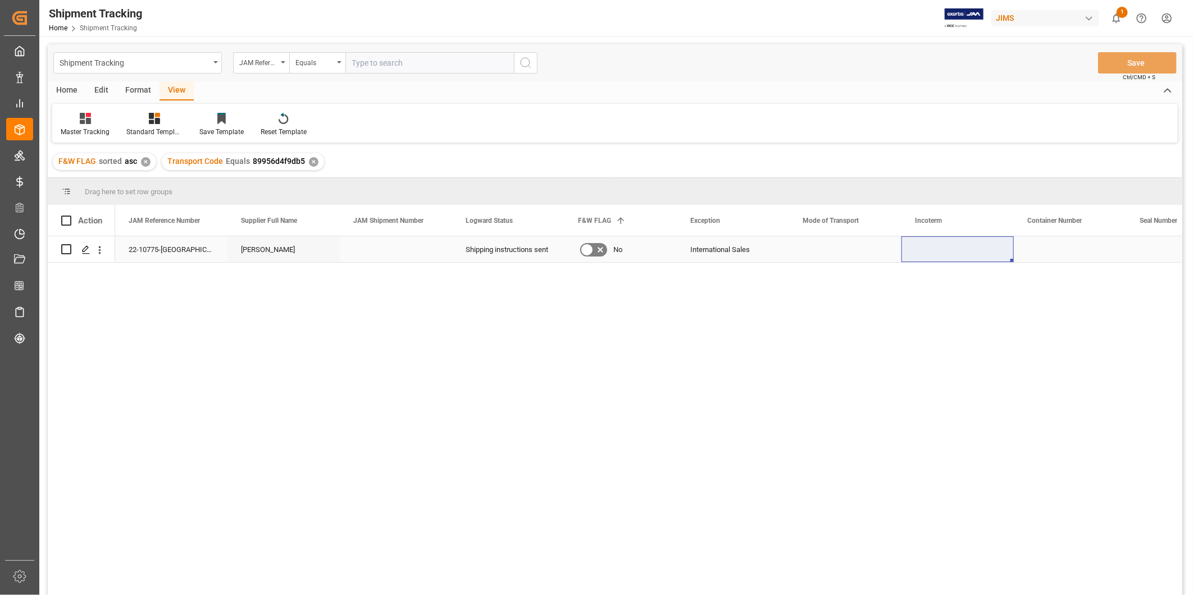
click at [824, 260] on div "Press SPACE to select this row." at bounding box center [845, 250] width 112 height 26
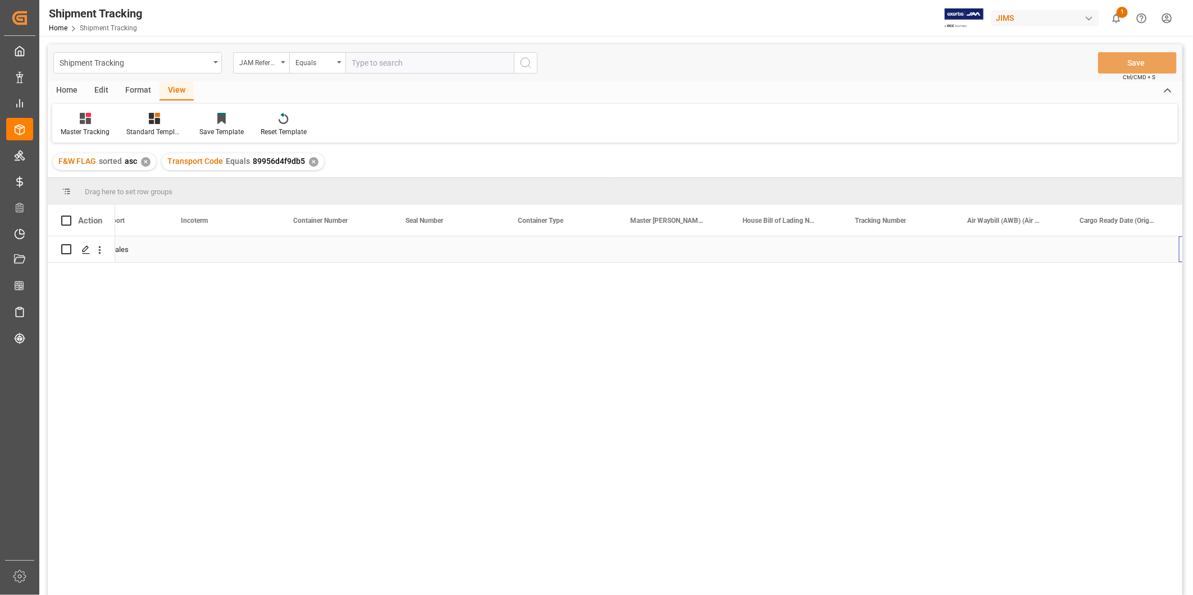
scroll to position [0, 734]
click at [944, 256] on div "Press SPACE to select this row." at bounding box center [898, 250] width 112 height 26
click at [1009, 253] on div "Press SPACE to select this row." at bounding box center [1010, 250] width 112 height 26
click at [900, 251] on div "Press SPACE to select this row." at bounding box center [898, 250] width 112 height 26
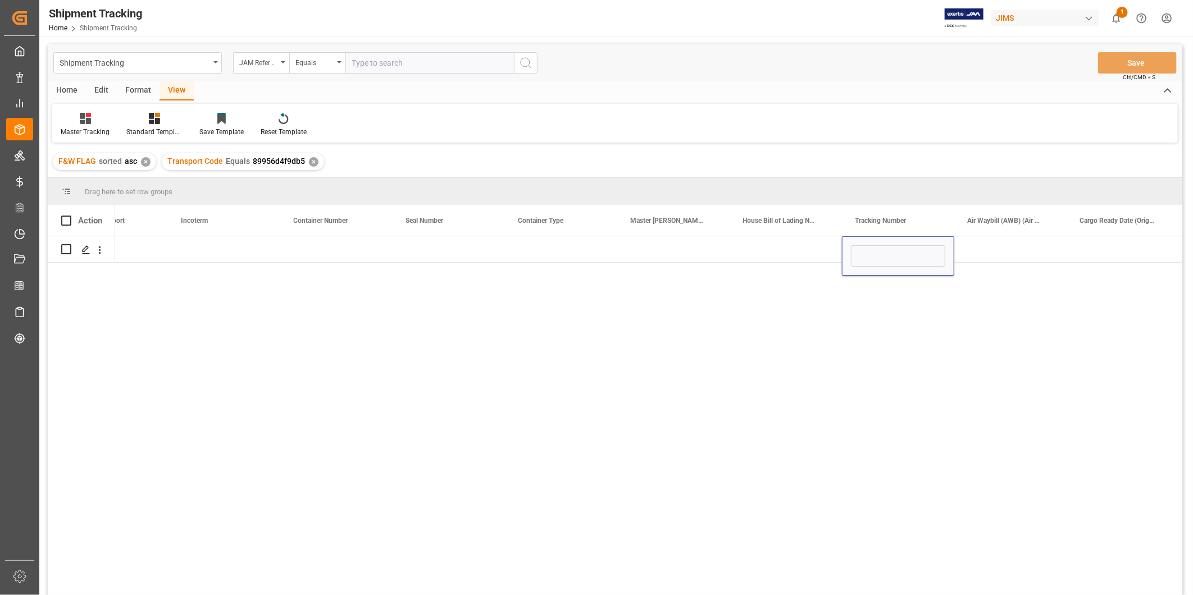
click at [1007, 269] on div "International Sales" at bounding box center [648, 420] width 1067 height 366
click at [984, 248] on div "Press SPACE to select this row." at bounding box center [1010, 250] width 112 height 26
drag, startPoint x: 997, startPoint y: 245, endPoint x: 991, endPoint y: 246, distance: 6.2
click at [997, 245] on div "Press SPACE to select this row." at bounding box center [1010, 250] width 112 height 26
click at [913, 247] on div "Press SPACE to select this row." at bounding box center [898, 250] width 112 height 26
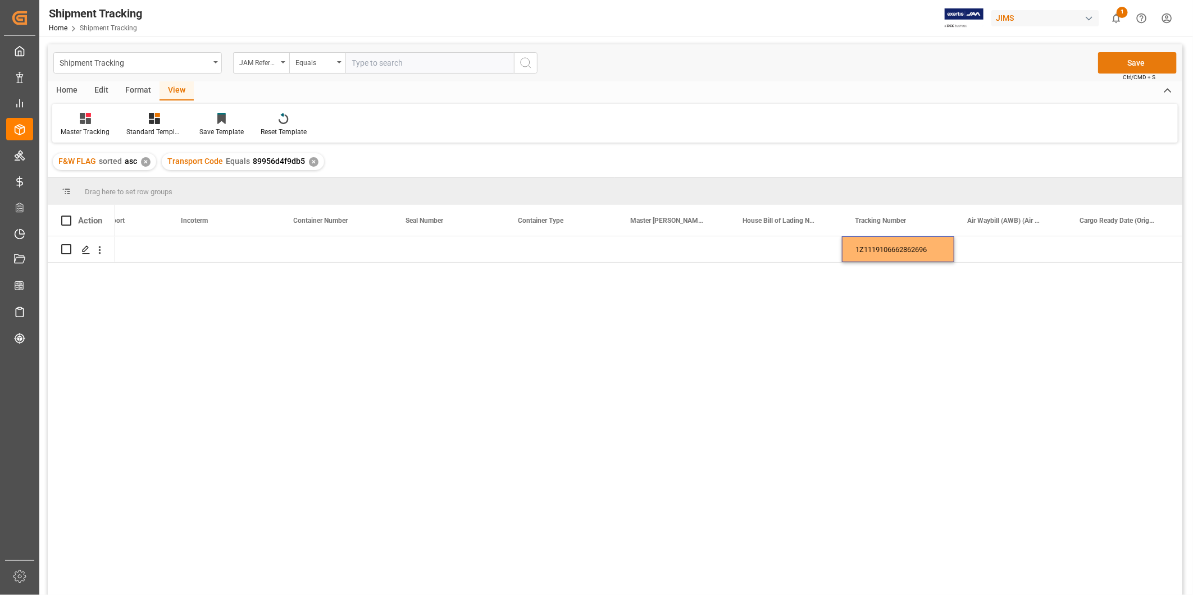
click at [1139, 67] on button "Save" at bounding box center [1137, 62] width 79 height 21
click at [989, 254] on div "Press SPACE to select this row." at bounding box center [1010, 250] width 112 height 26
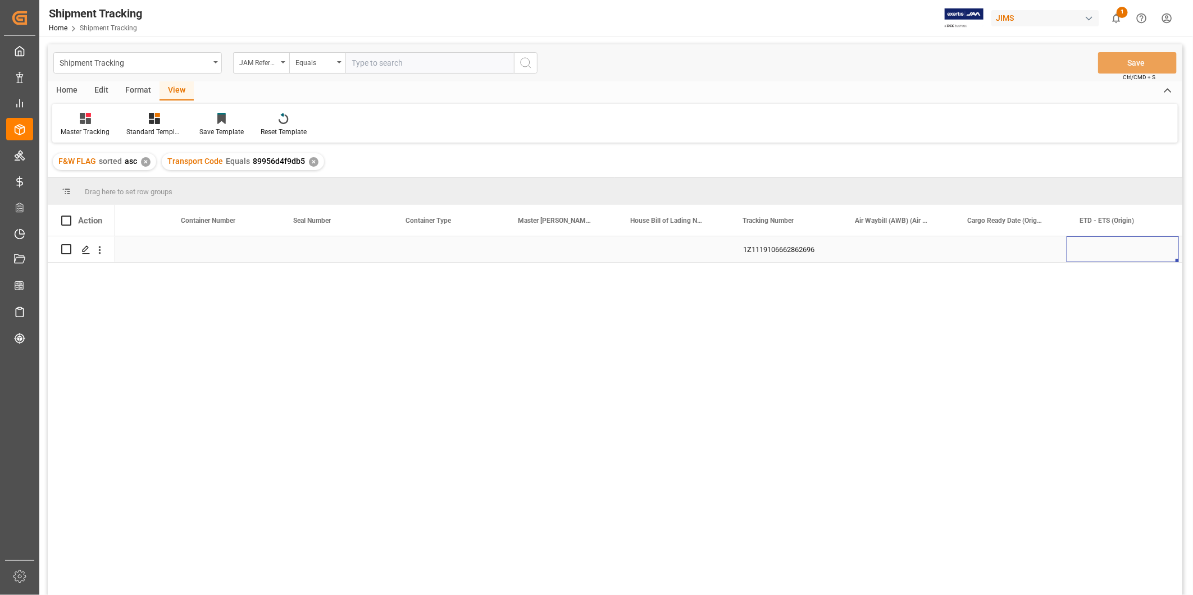
scroll to position [0, 958]
click at [930, 249] on div "Press SPACE to select this row." at bounding box center [898, 250] width 112 height 26
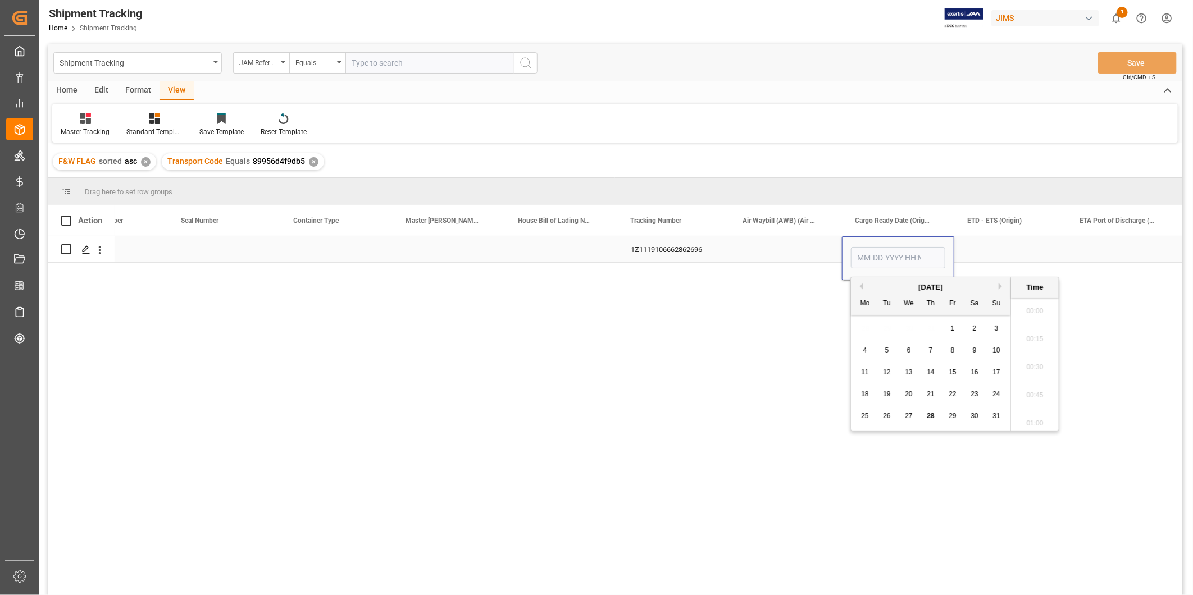
scroll to position [1576, 0]
click at [929, 420] on span "28" at bounding box center [930, 416] width 7 height 8
type input "08-28-2025 00:00"
click at [967, 261] on div "Press SPACE to select this row." at bounding box center [1010, 250] width 112 height 26
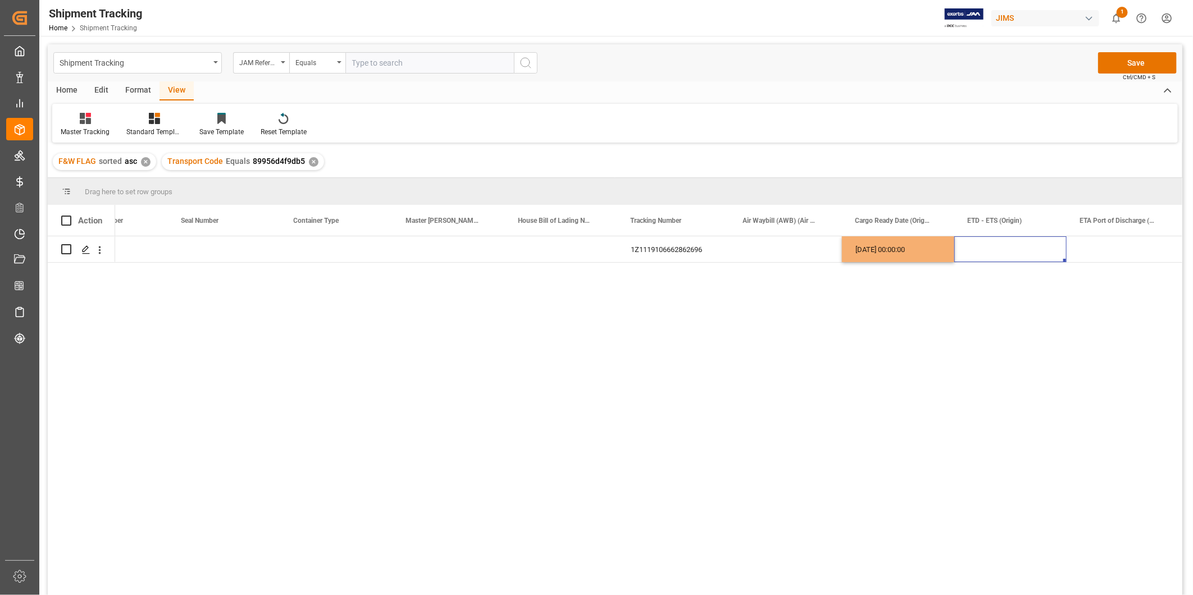
click at [920, 260] on div "08-28-2025 00:00:00" at bounding box center [898, 250] width 112 height 26
click at [984, 246] on div "Press SPACE to select this row." at bounding box center [1010, 250] width 112 height 26
click at [1083, 252] on div "Press SPACE to select this row." at bounding box center [1123, 250] width 112 height 26
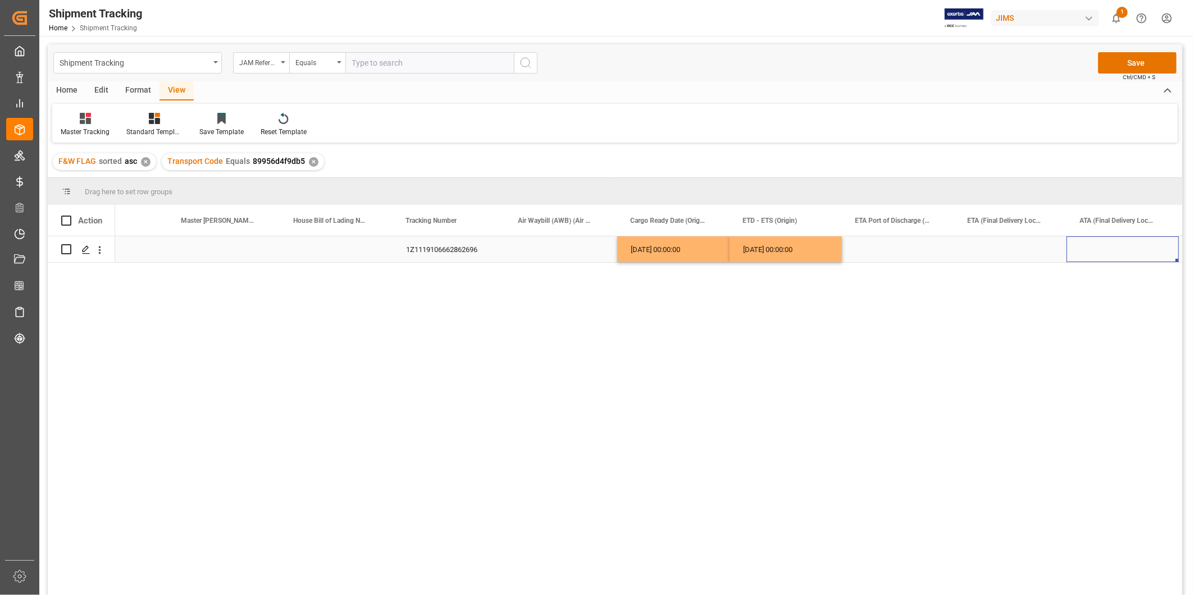
scroll to position [0, 1295]
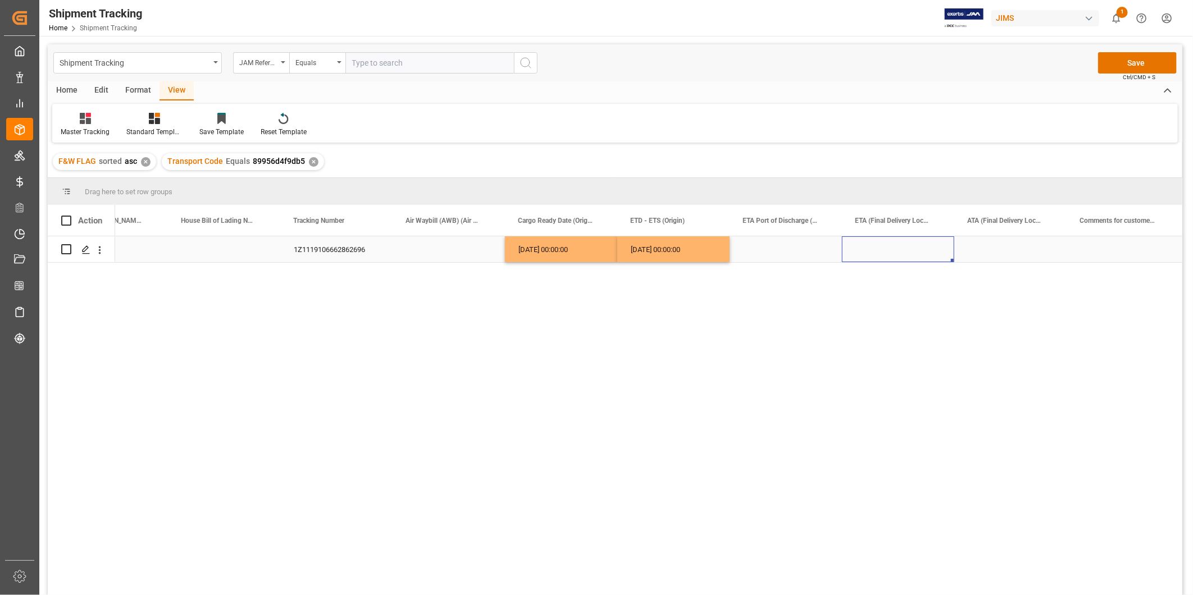
click at [847, 256] on div "Press SPACE to select this row." at bounding box center [898, 250] width 112 height 26
click at [885, 238] on div "Press SPACE to select this row." at bounding box center [898, 250] width 112 height 26
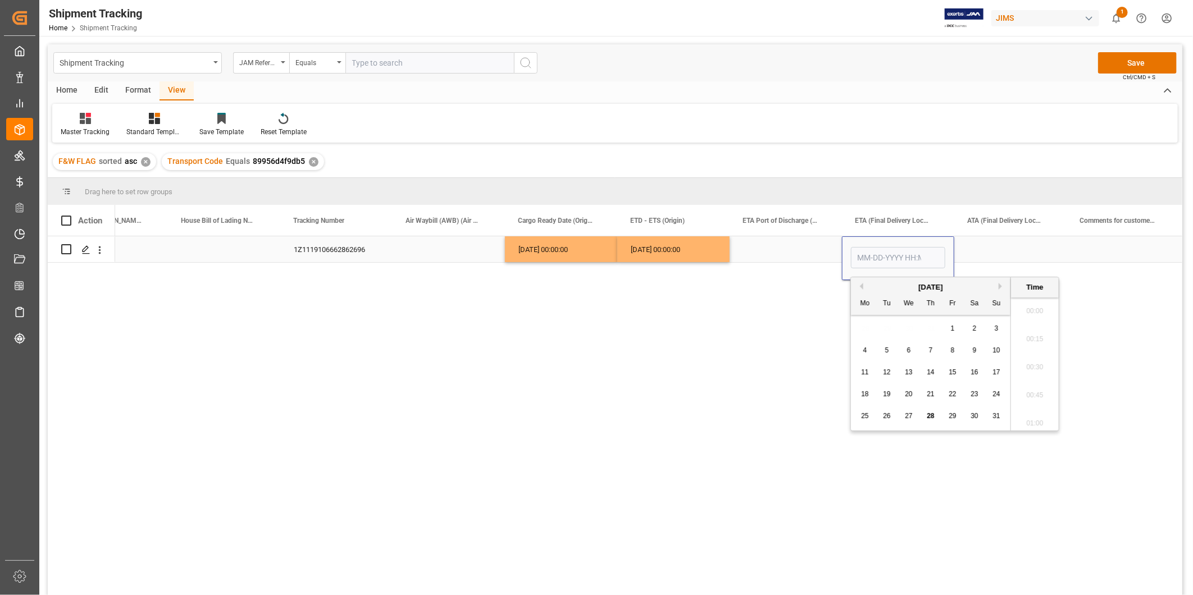
scroll to position [1576, 0]
click at [999, 287] on button "Next Month" at bounding box center [1002, 286] width 7 height 7
click at [862, 289] on button "Previous Month" at bounding box center [860, 286] width 7 height 7
click at [1000, 288] on button "Next Month" at bounding box center [1002, 286] width 7 height 7
click at [975, 333] on span "6" at bounding box center [975, 329] width 4 height 8
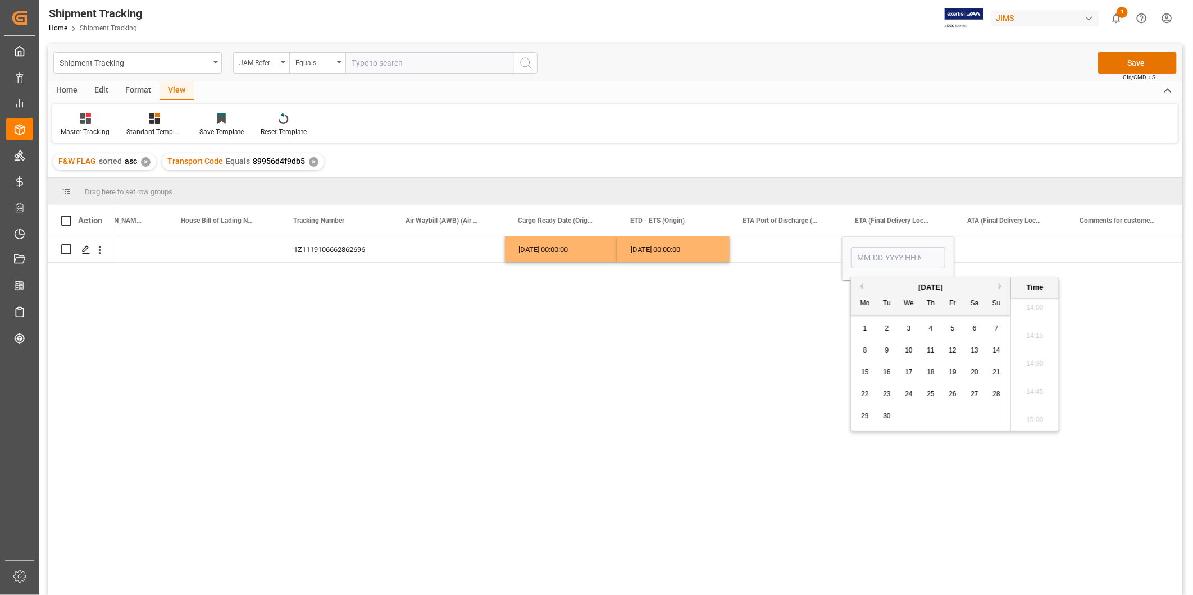
type input "09-06-2025 00:00"
click at [997, 248] on div "Press SPACE to select this row." at bounding box center [1010, 250] width 112 height 26
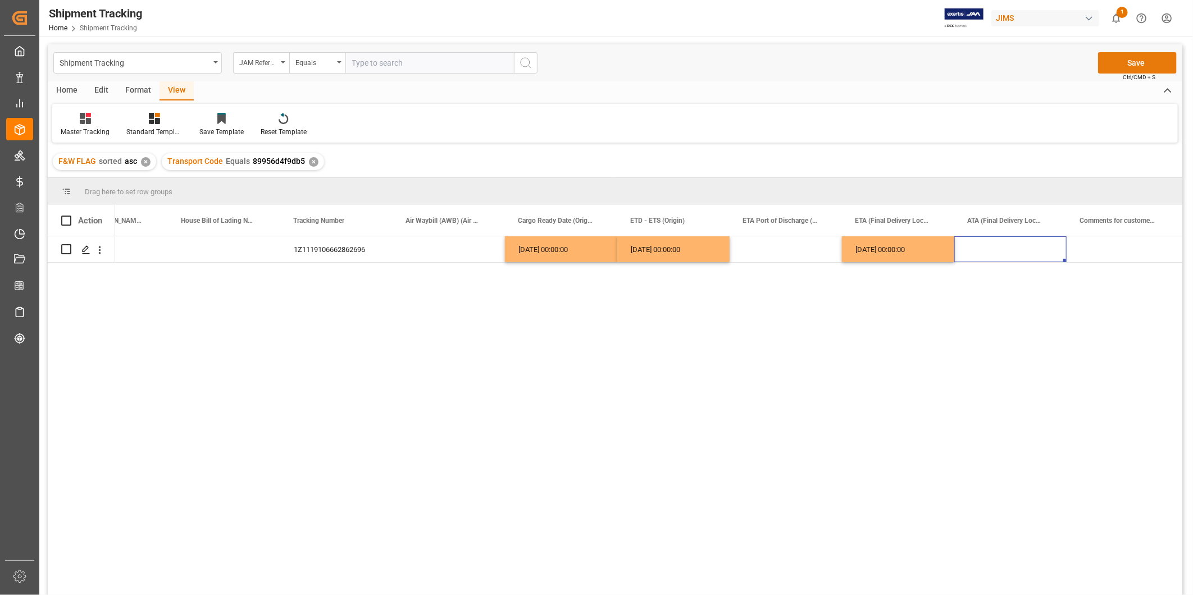
click at [1143, 59] on button "Save" at bounding box center [1137, 62] width 79 height 21
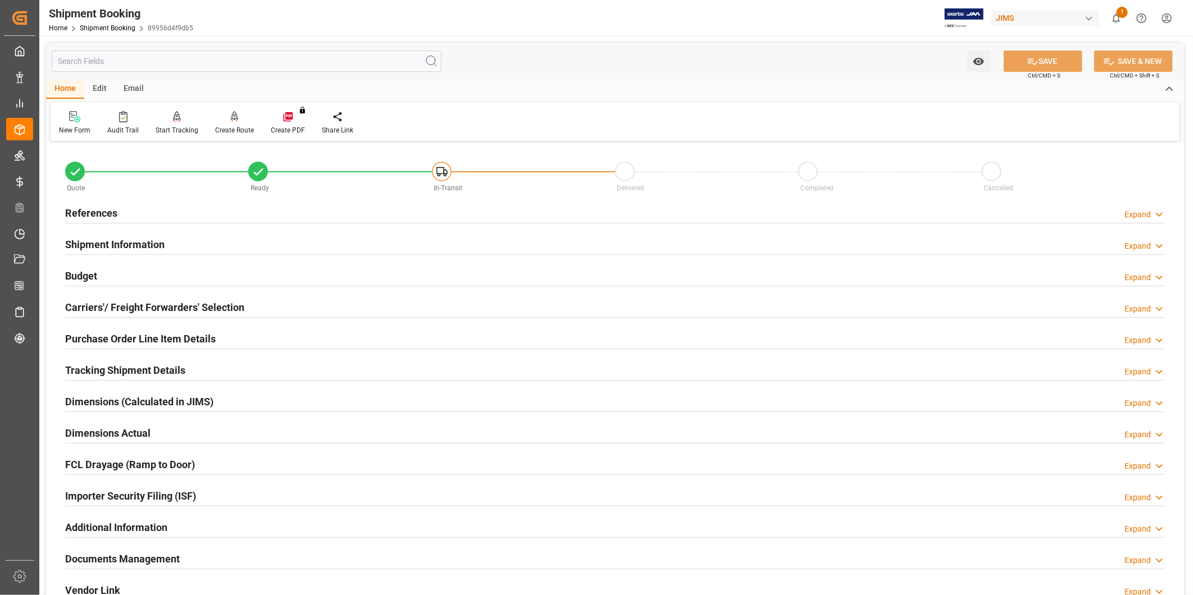
click at [194, 367] on div "Tracking Shipment Details Expand" at bounding box center [615, 369] width 1100 height 21
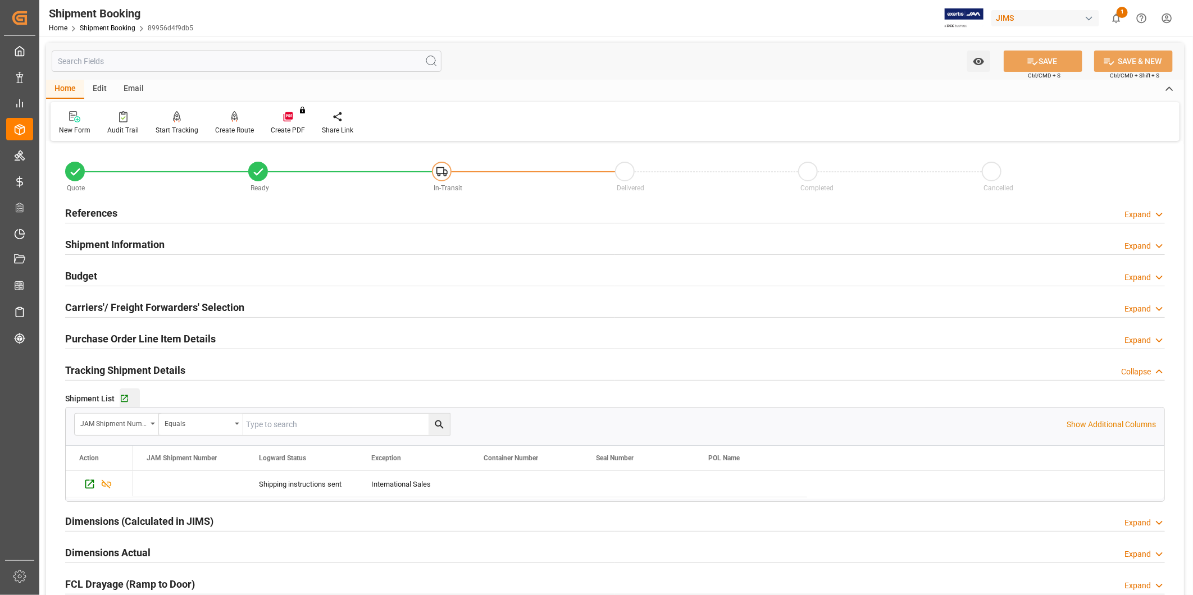
click at [135, 397] on div "Go to Shipment Tracking Grid" at bounding box center [130, 399] width 20 height 10
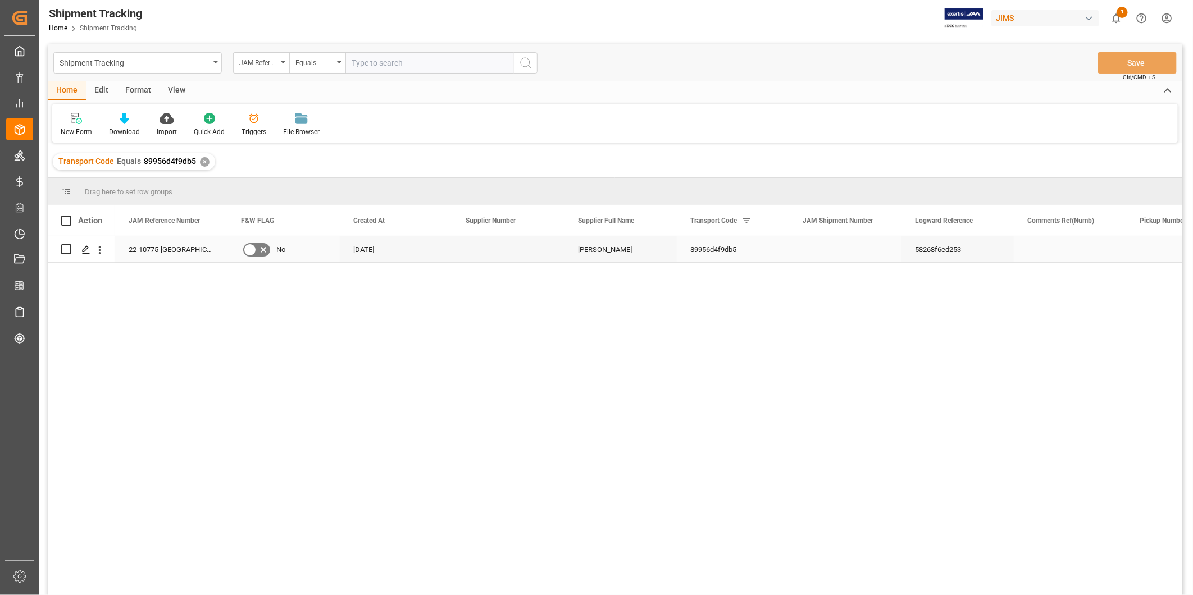
click at [857, 246] on div "Press SPACE to select this row." at bounding box center [845, 250] width 112 height 26
click at [171, 87] on div "View" at bounding box center [177, 90] width 34 height 19
click at [65, 124] on div "Default" at bounding box center [71, 124] width 39 height 25
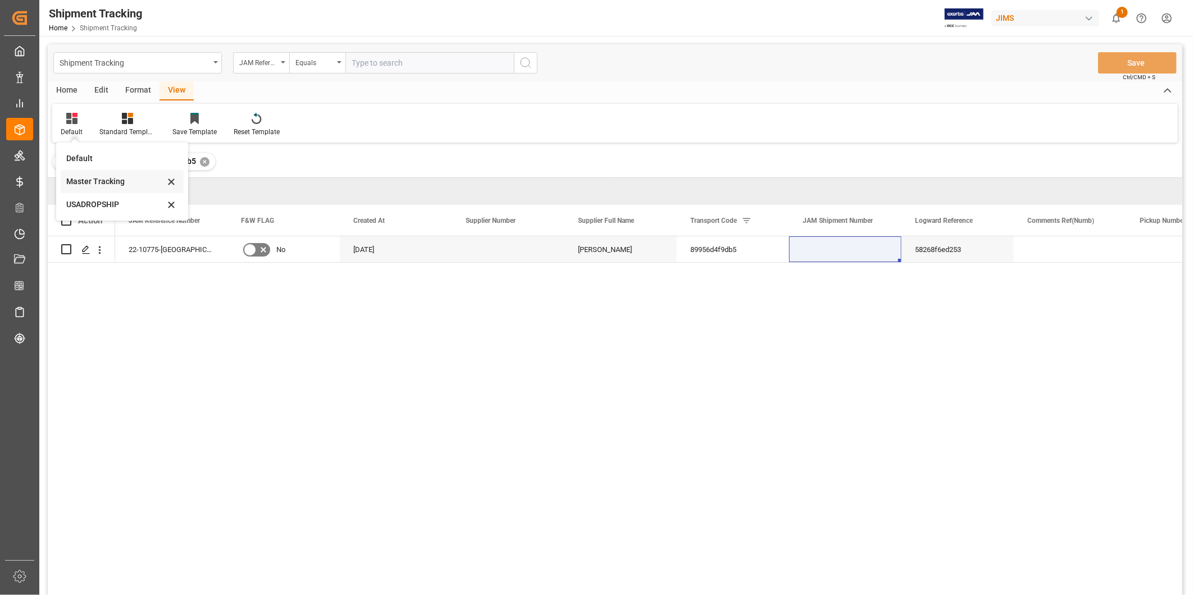
click at [84, 185] on div "Master Tracking" at bounding box center [115, 182] width 98 height 12
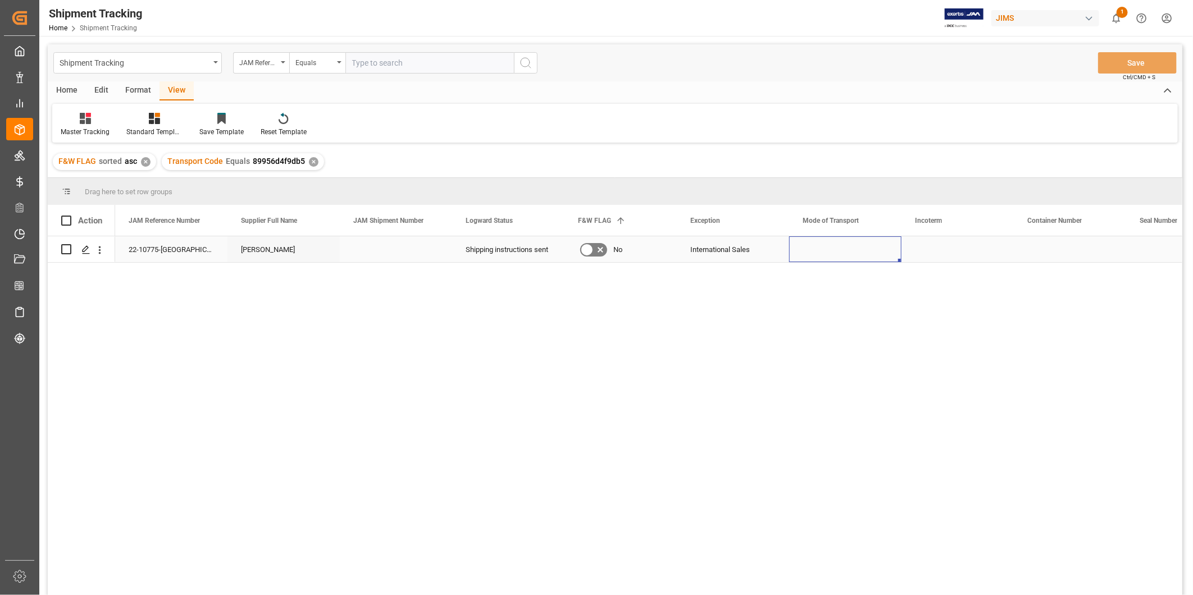
click at [890, 239] on div "Press SPACE to select this row." at bounding box center [845, 250] width 112 height 26
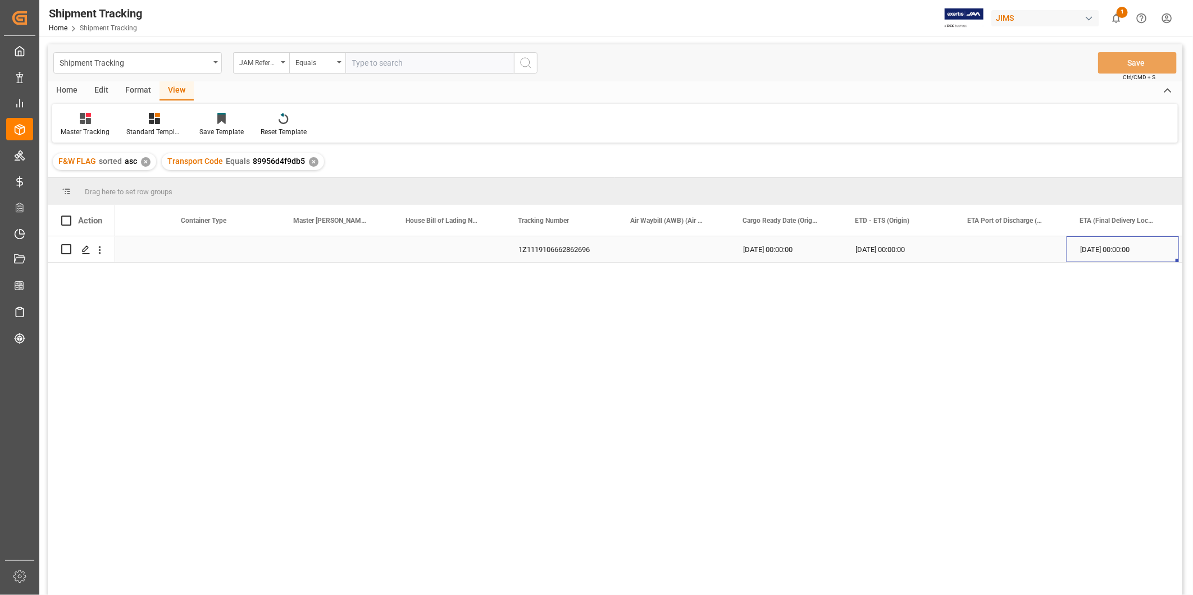
scroll to position [0, 1183]
click at [94, 120] on div at bounding box center [85, 118] width 49 height 12
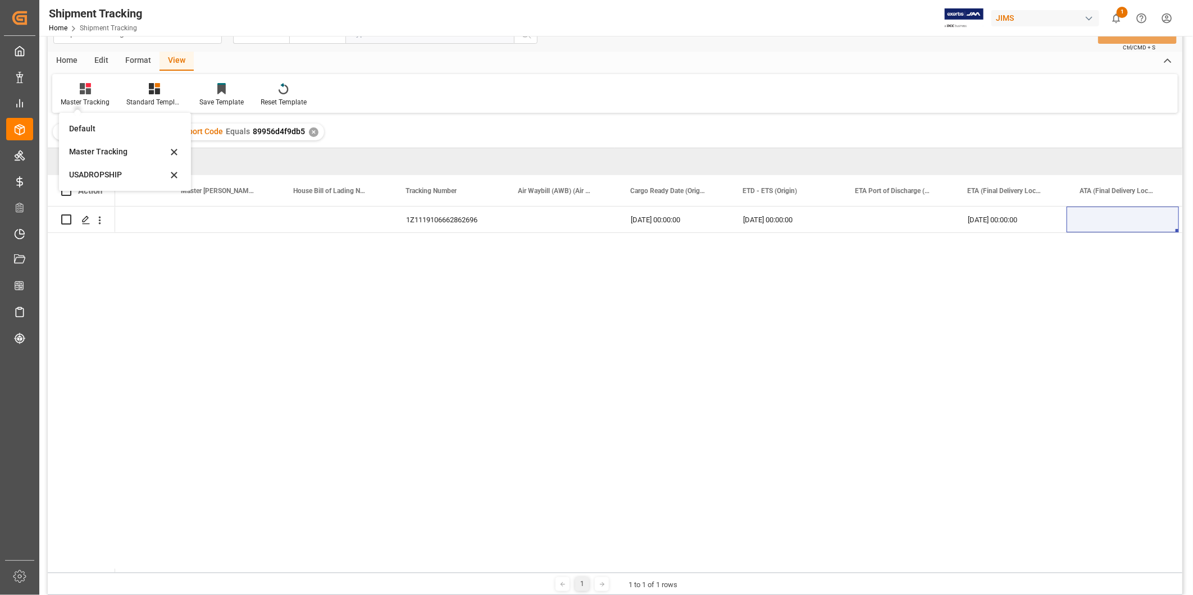
scroll to position [0, 0]
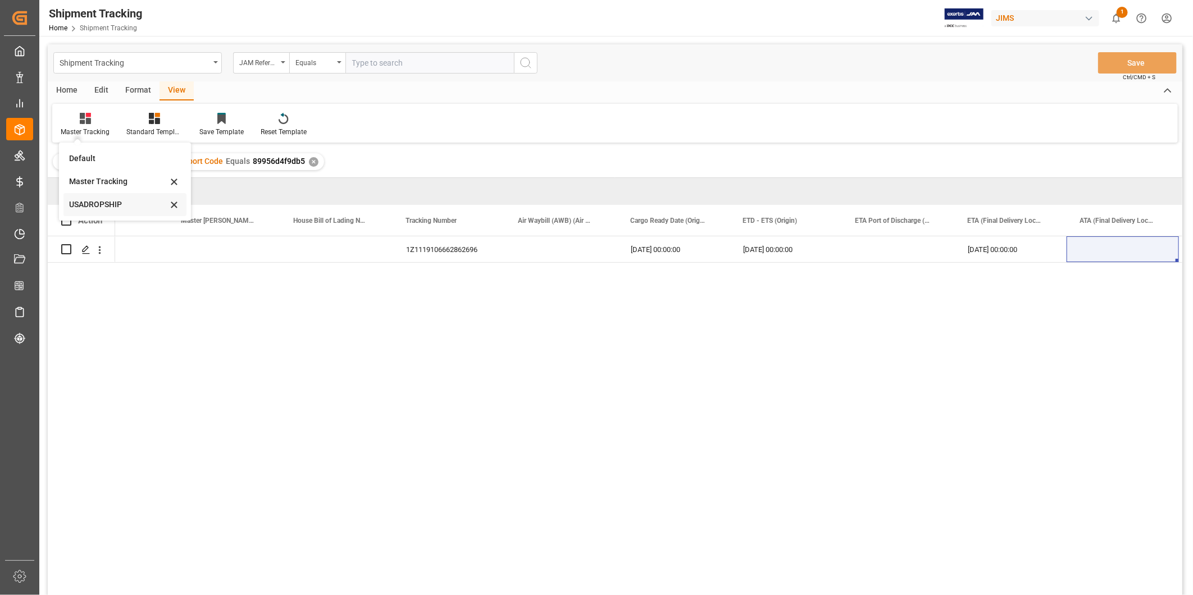
click at [92, 197] on div "USADROPSHIP" at bounding box center [124, 204] width 123 height 23
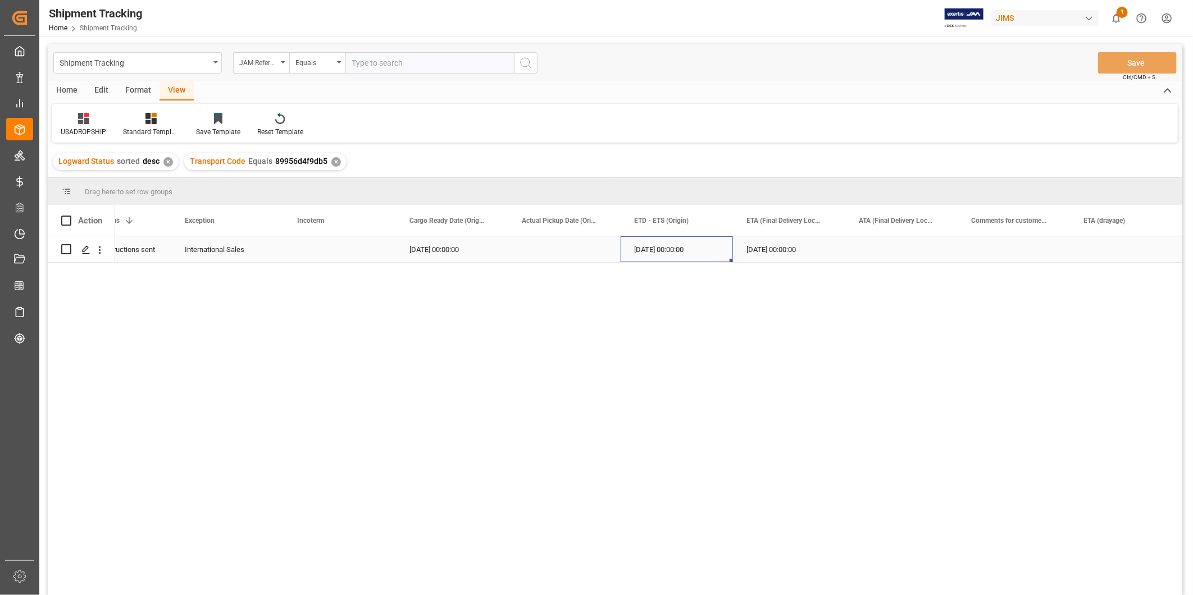
click at [683, 251] on div "08-28-2025 00:00:00" at bounding box center [677, 250] width 112 height 26
click at [590, 242] on div "Press SPACE to select this row." at bounding box center [564, 250] width 112 height 26
click at [1135, 60] on button "Save" at bounding box center [1137, 62] width 79 height 21
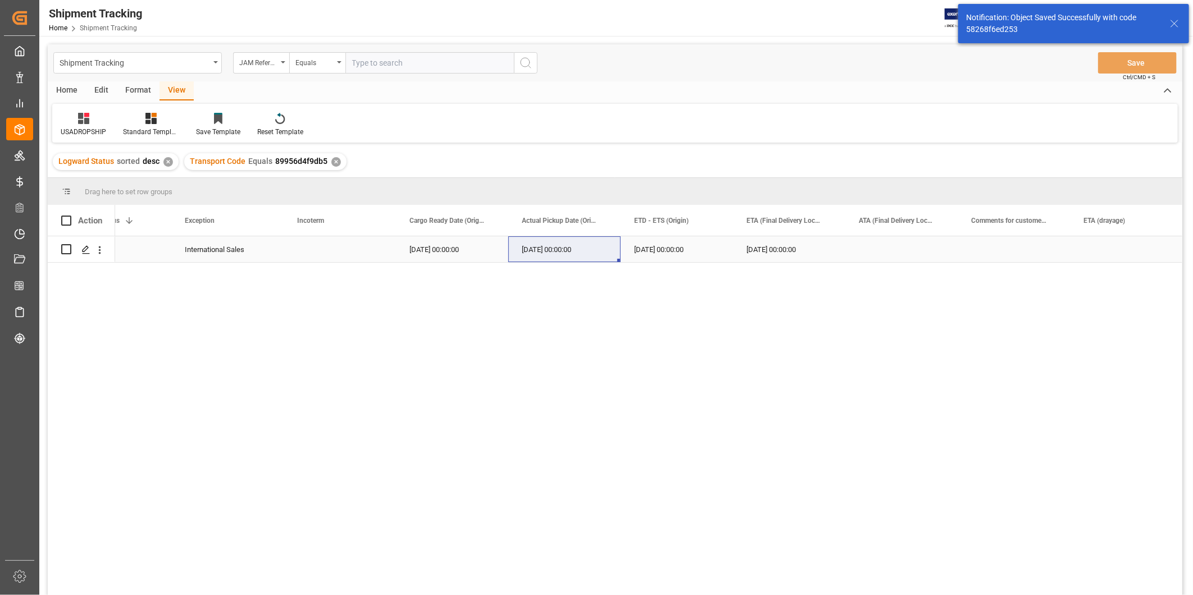
click at [931, 246] on div "Press SPACE to select this row." at bounding box center [901, 250] width 112 height 26
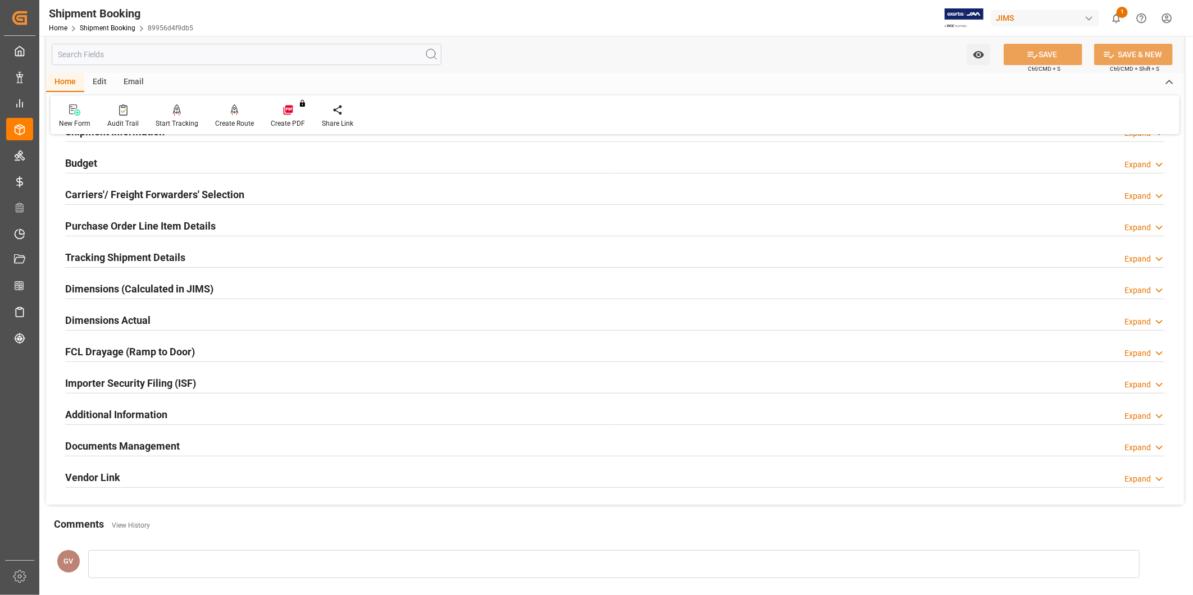
scroll to position [249, 0]
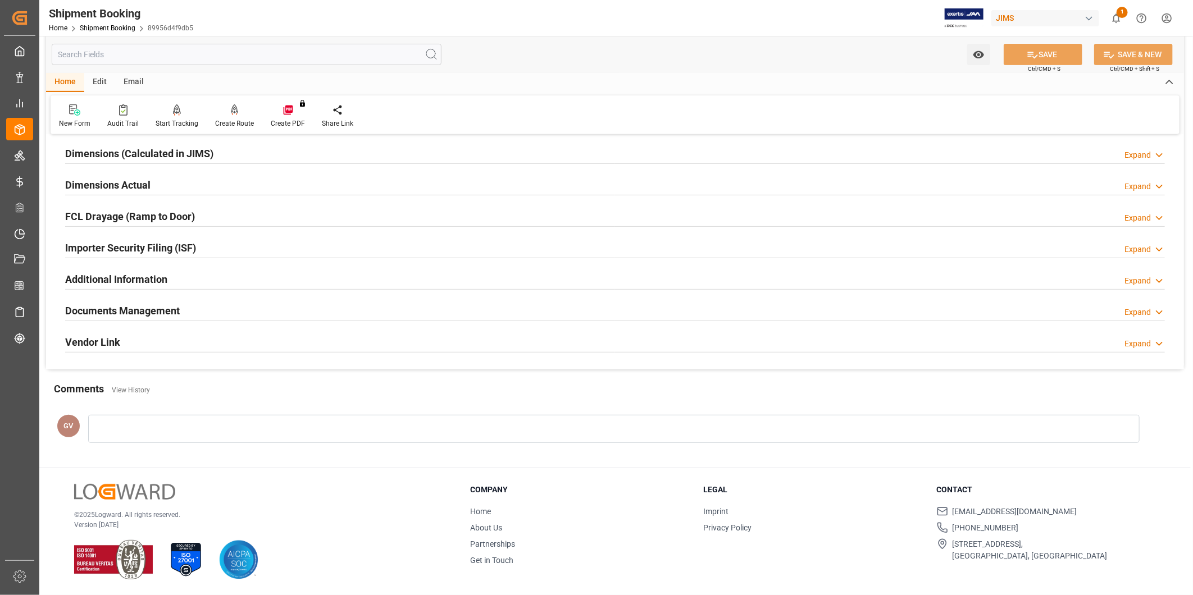
click at [245, 310] on div "Documents Management Expand" at bounding box center [615, 309] width 1100 height 21
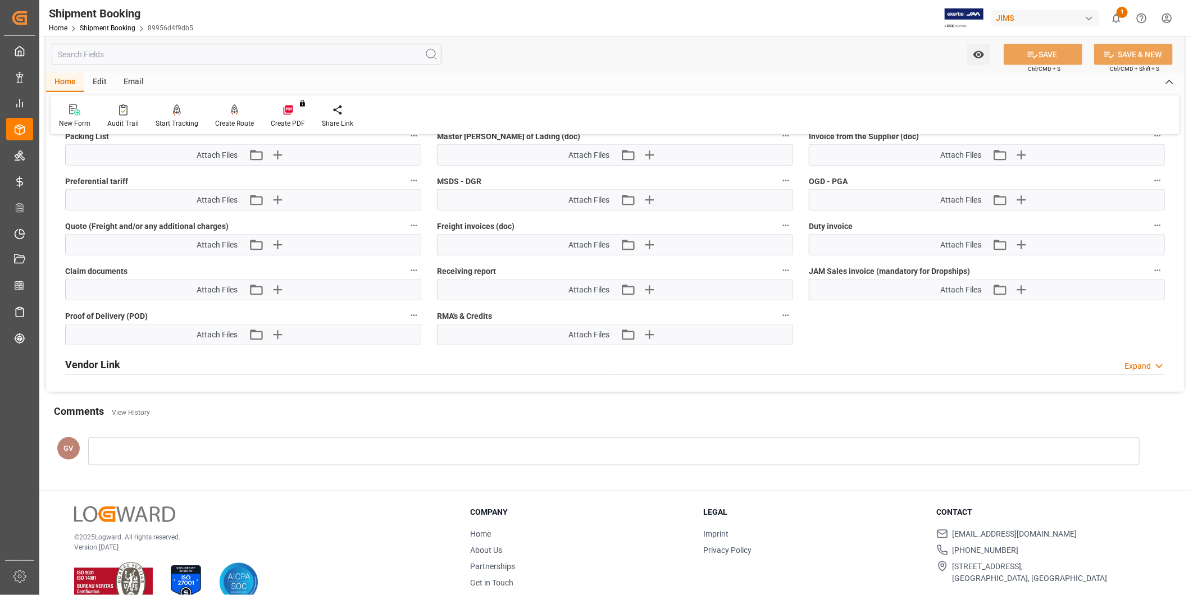
scroll to position [561, 0]
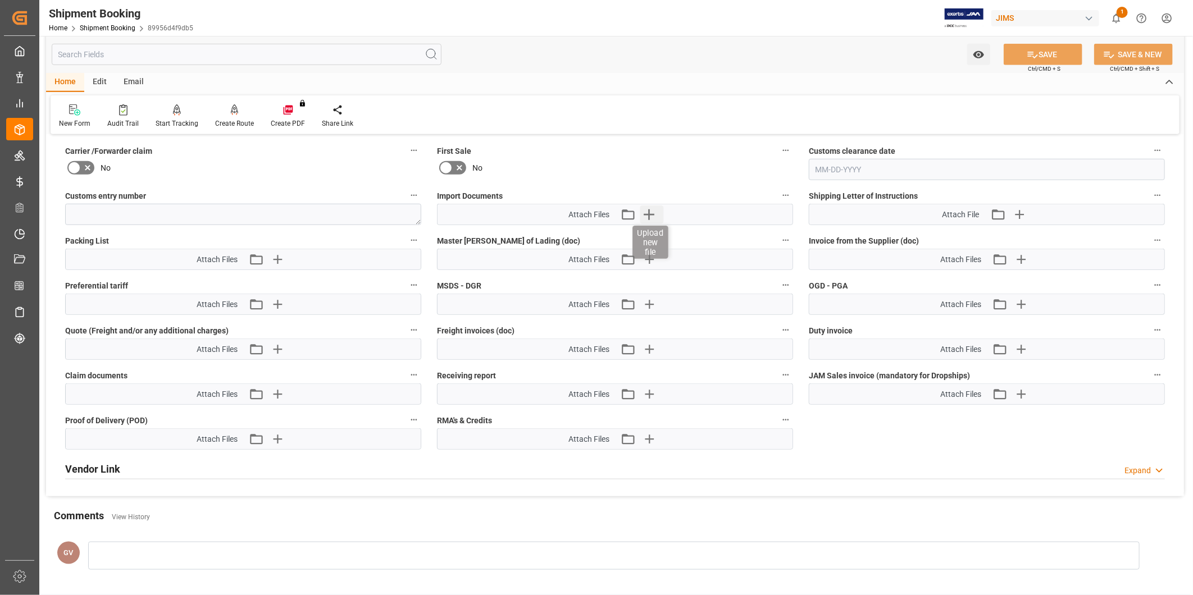
click at [649, 206] on icon "button" at bounding box center [649, 215] width 18 height 18
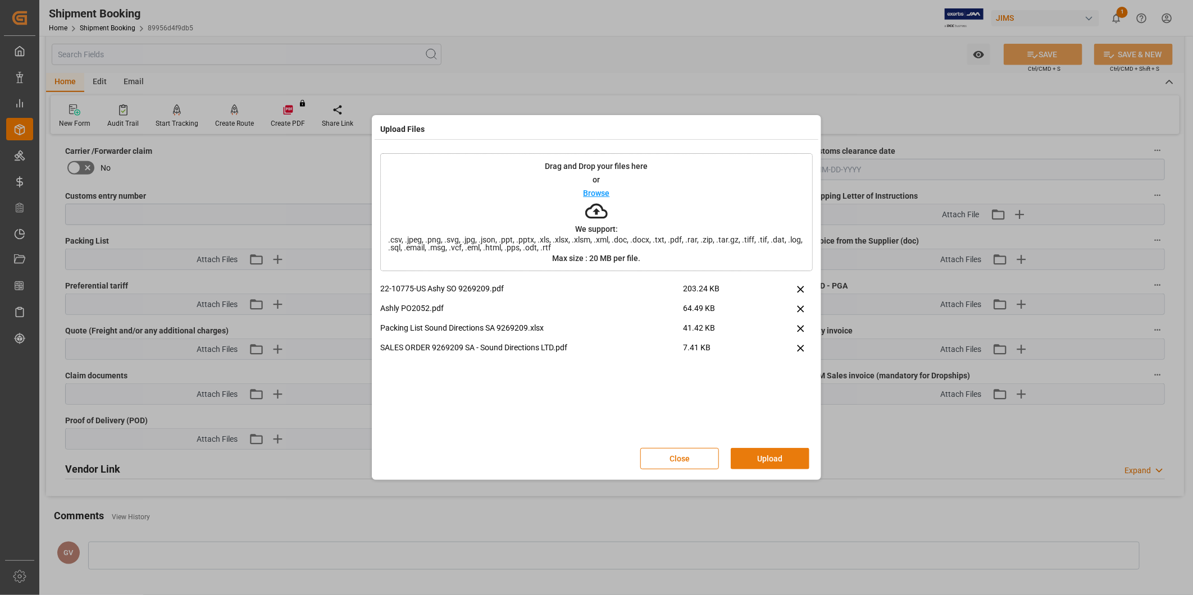
click at [766, 463] on button "Upload" at bounding box center [770, 458] width 79 height 21
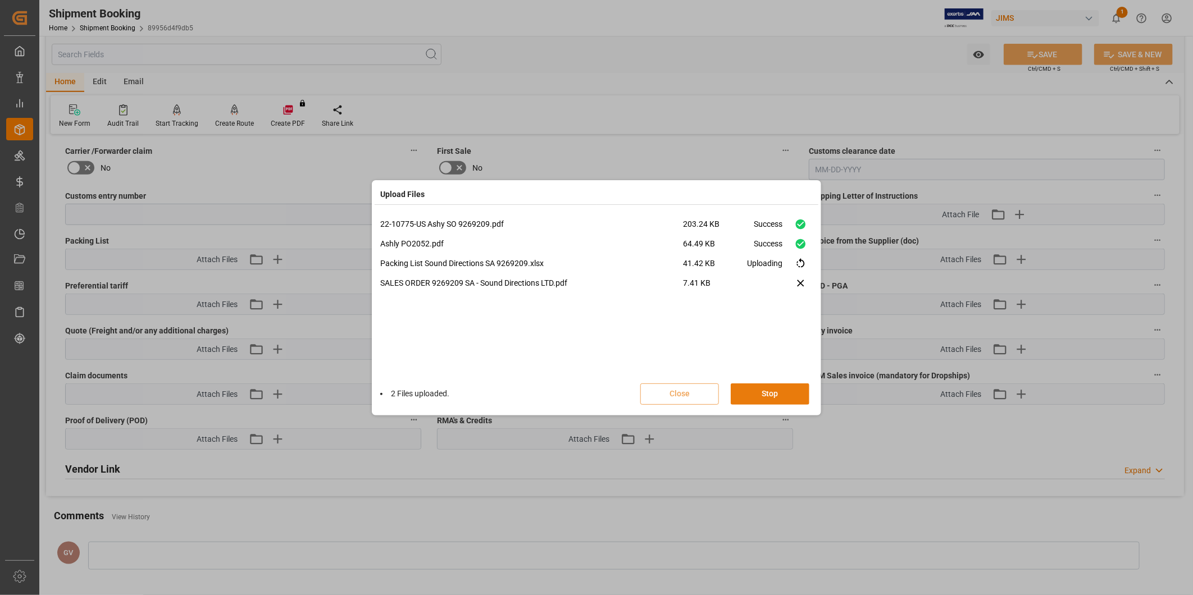
click at [780, 401] on button "Stop" at bounding box center [770, 394] width 79 height 21
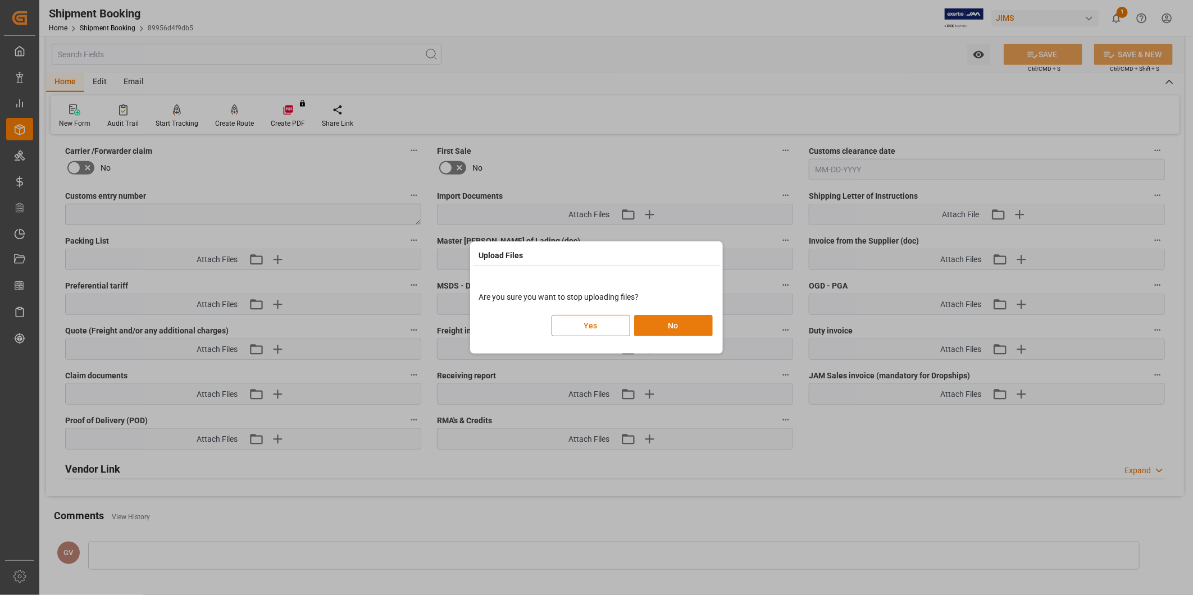
click at [669, 328] on button "No" at bounding box center [673, 325] width 79 height 21
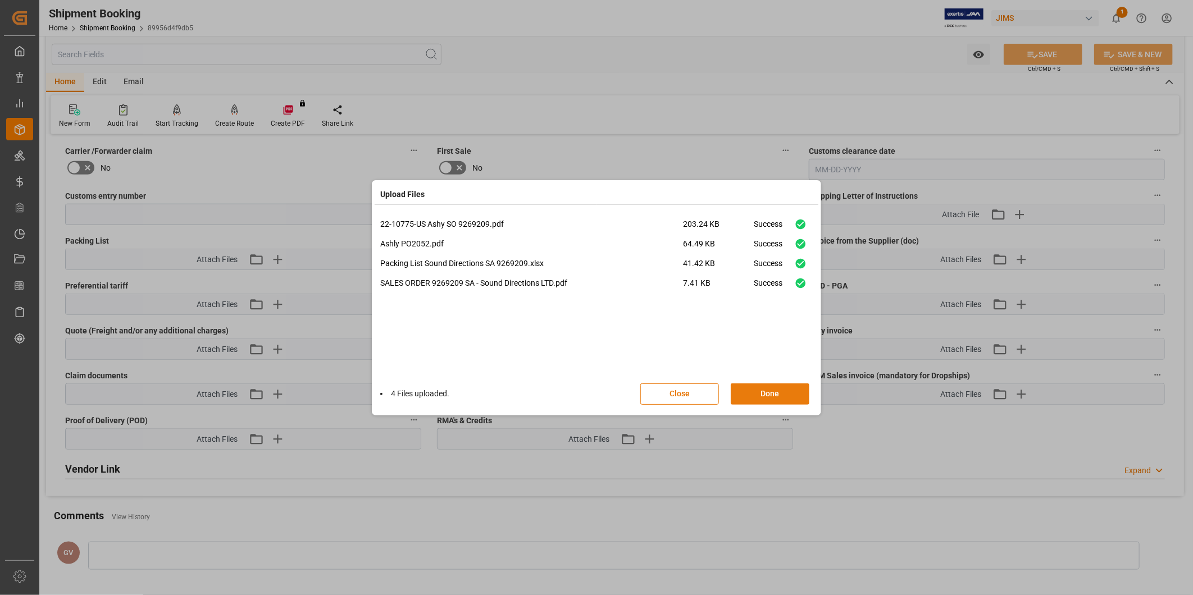
click at [762, 395] on button "Done" at bounding box center [770, 394] width 79 height 21
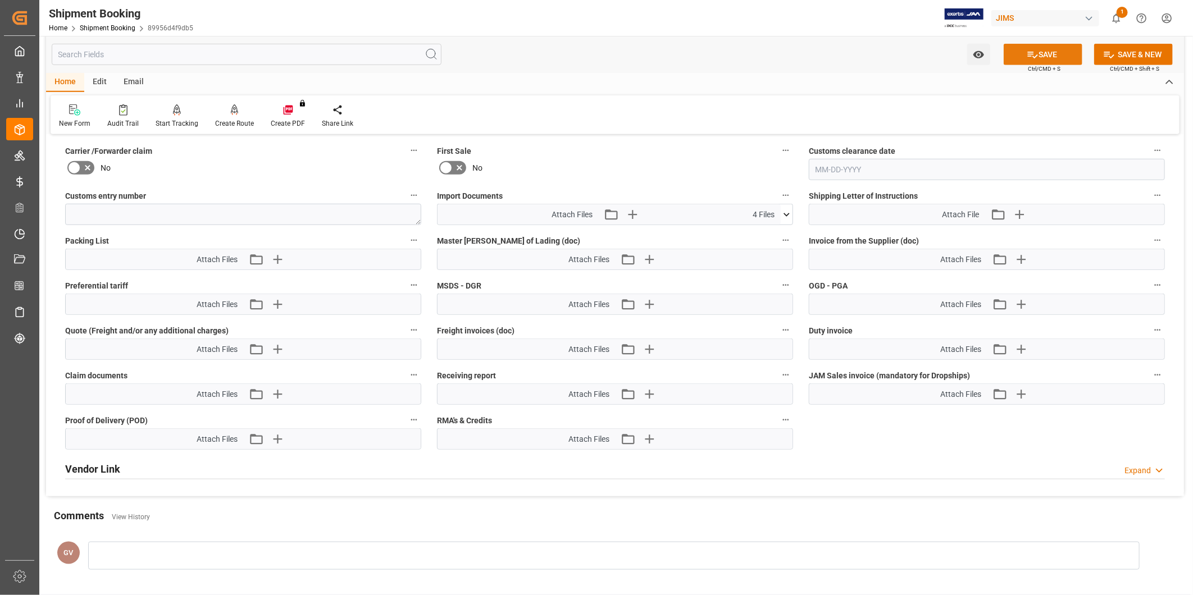
click at [1074, 48] on button "SAVE" at bounding box center [1043, 54] width 79 height 21
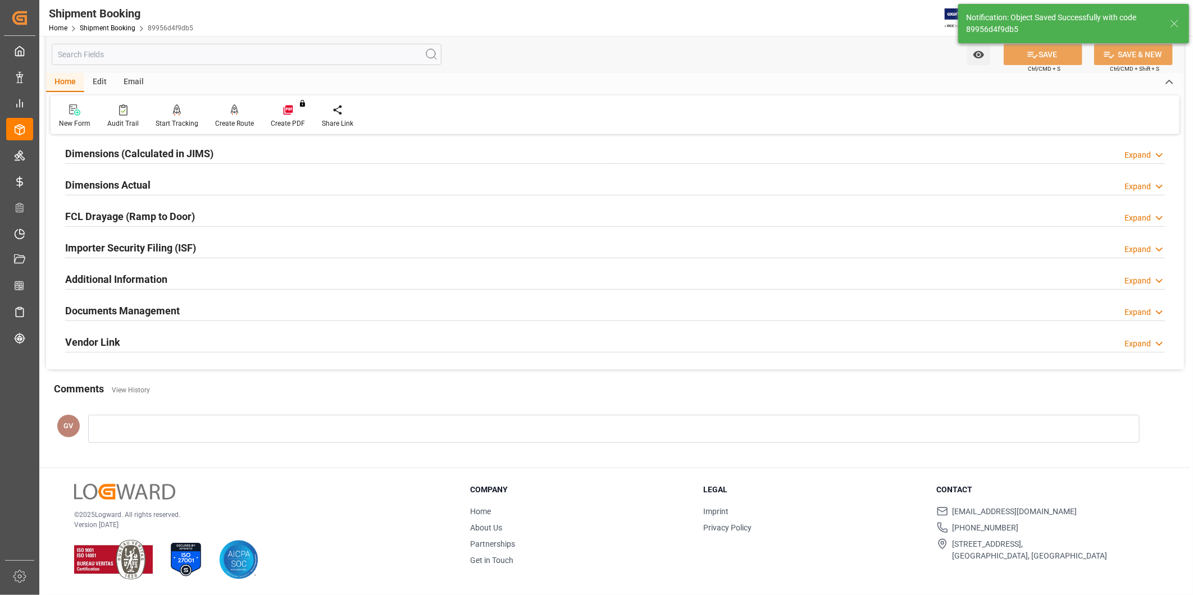
scroll to position [249, 0]
click at [74, 246] on h2 "Importer Security Filing (ISF)" at bounding box center [130, 247] width 131 height 15
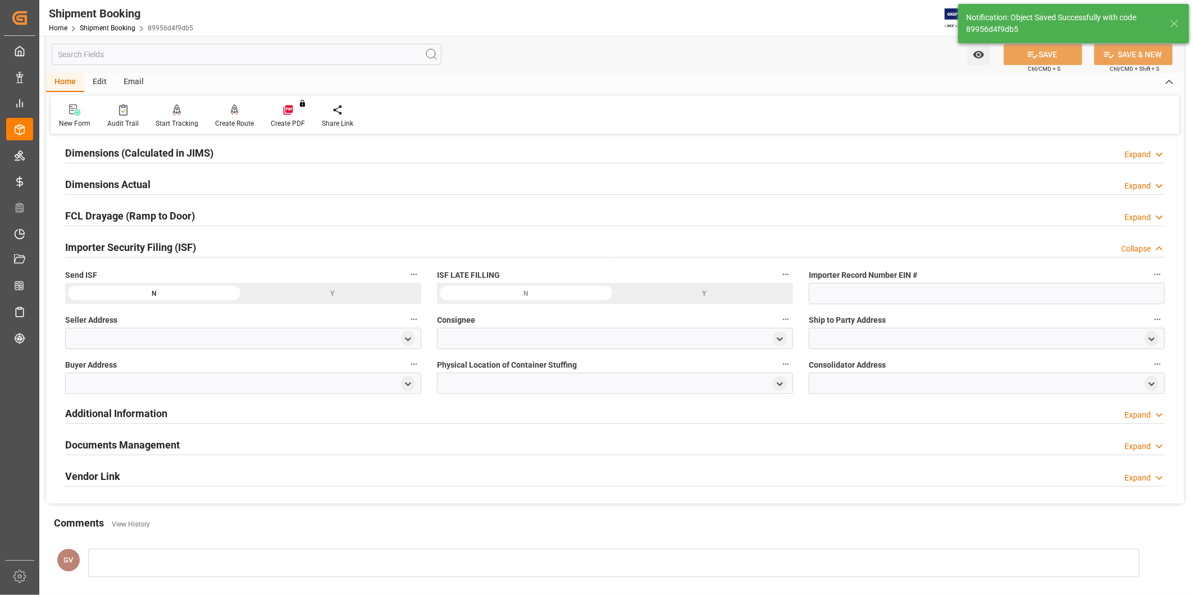
click at [154, 437] on div "Documents Management" at bounding box center [122, 444] width 115 height 21
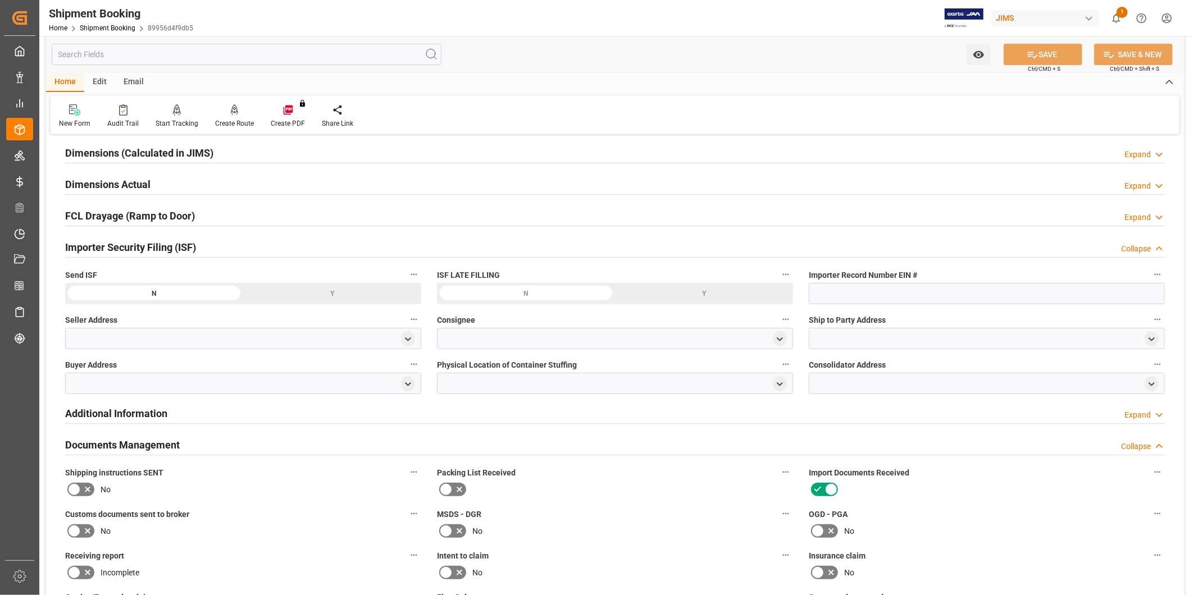
click at [87, 483] on icon at bounding box center [87, 489] width 13 height 13
click at [0, 0] on input "checkbox" at bounding box center [0, 0] width 0 height 0
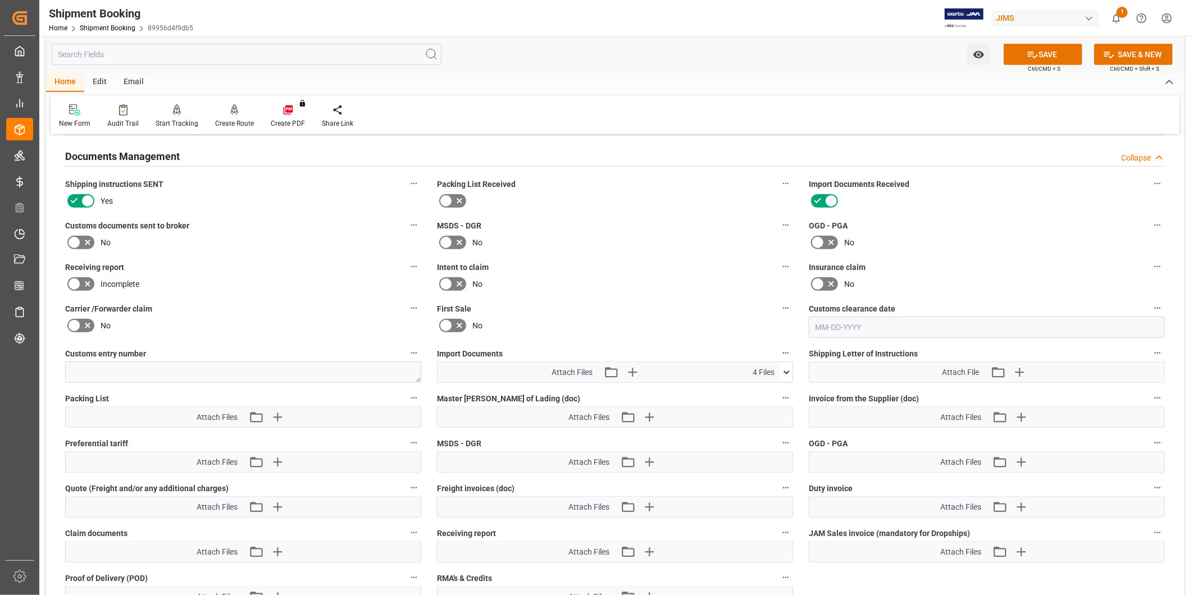
scroll to position [665, 0]
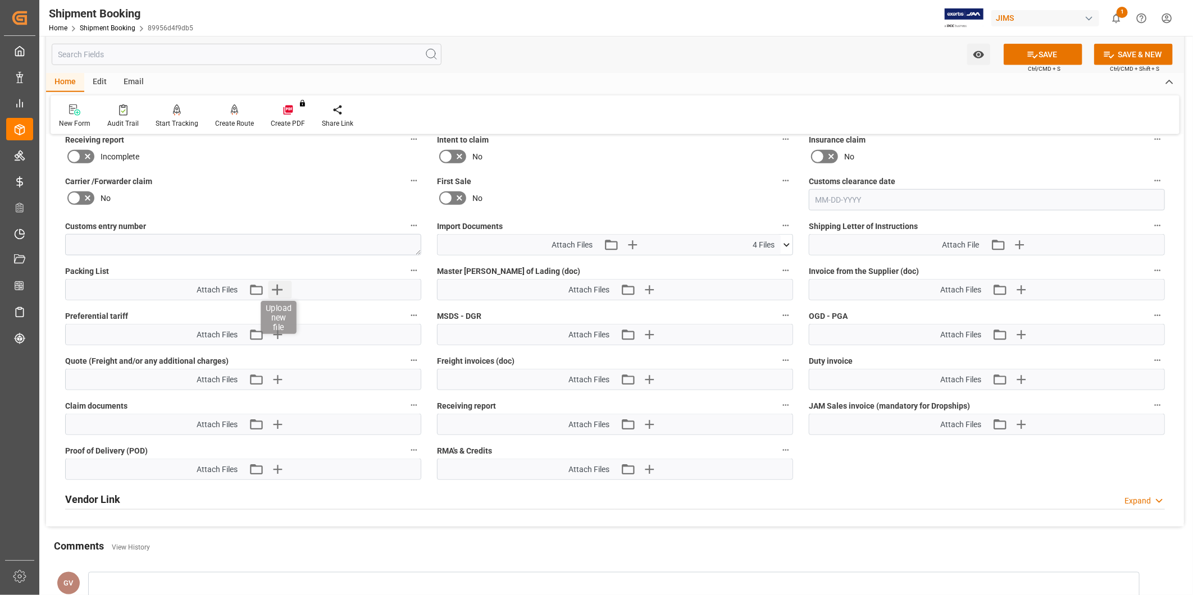
click at [283, 288] on icon "button" at bounding box center [278, 290] width 18 height 18
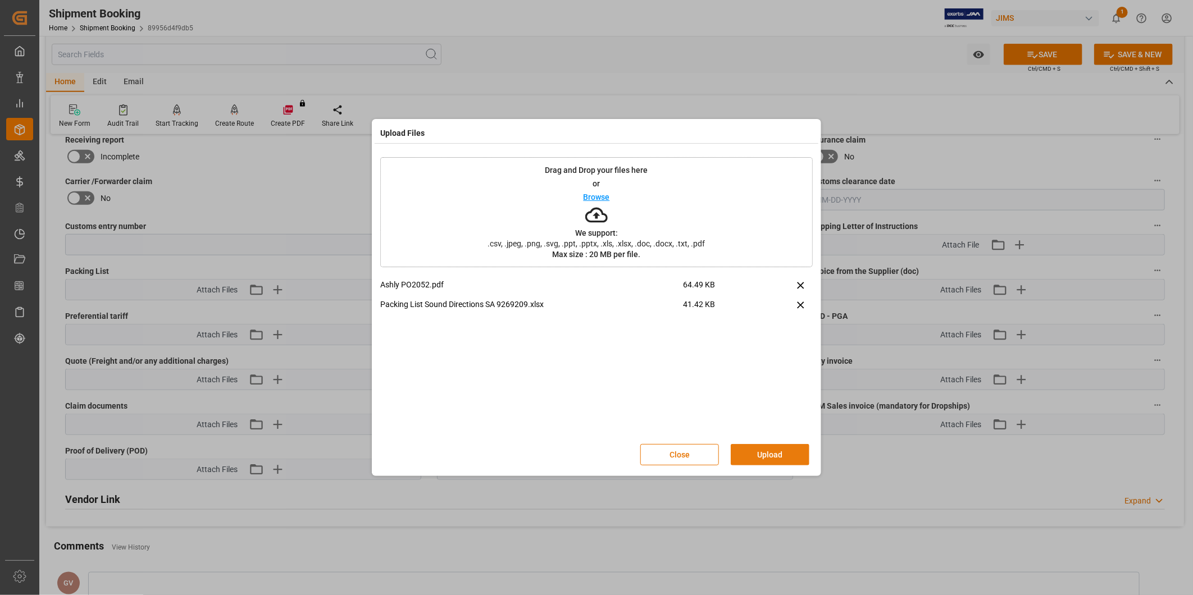
click at [766, 453] on button "Upload" at bounding box center [770, 454] width 79 height 21
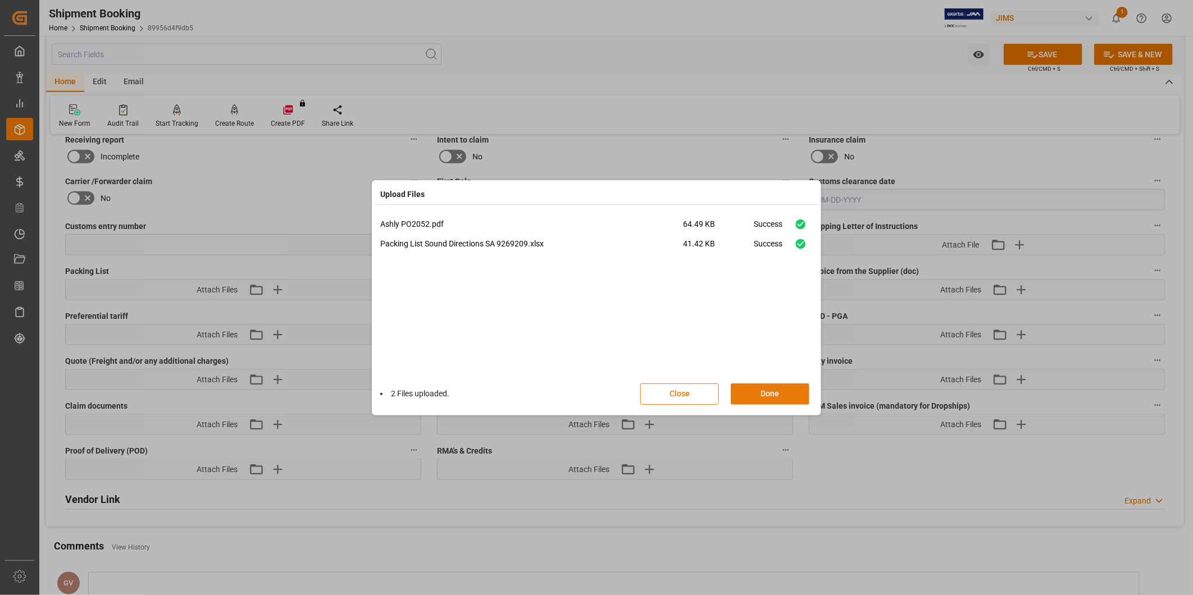
click at [779, 394] on button "Done" at bounding box center [770, 394] width 79 height 21
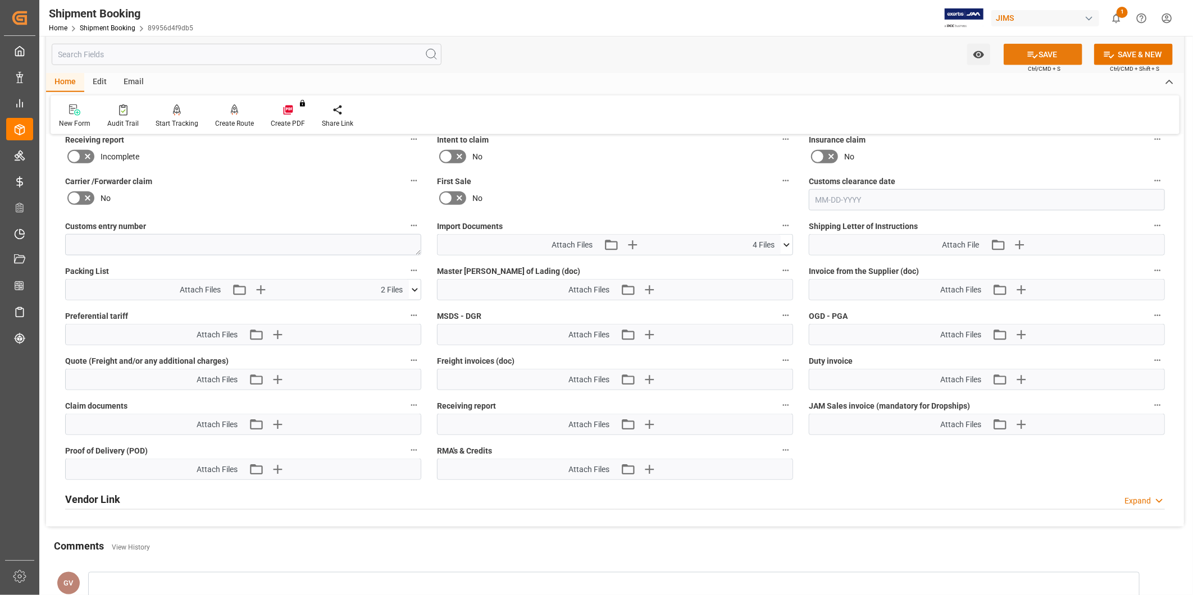
click at [1042, 56] on button "SAVE" at bounding box center [1043, 54] width 79 height 21
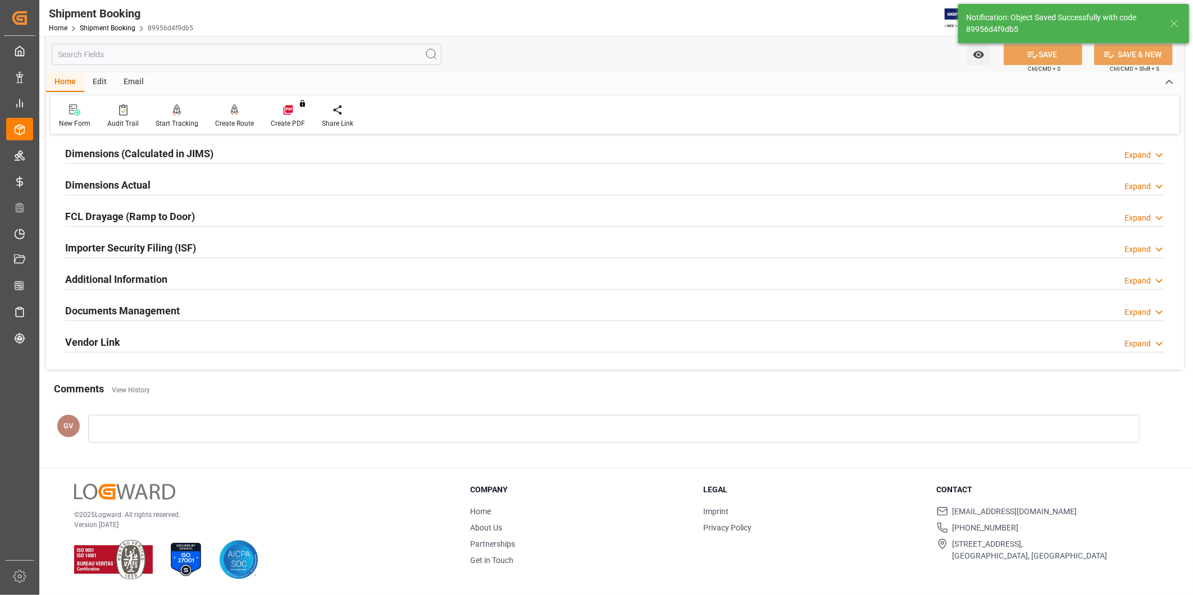
scroll to position [249, 0]
click at [1153, 347] on div "Expand" at bounding box center [1145, 344] width 40 height 12
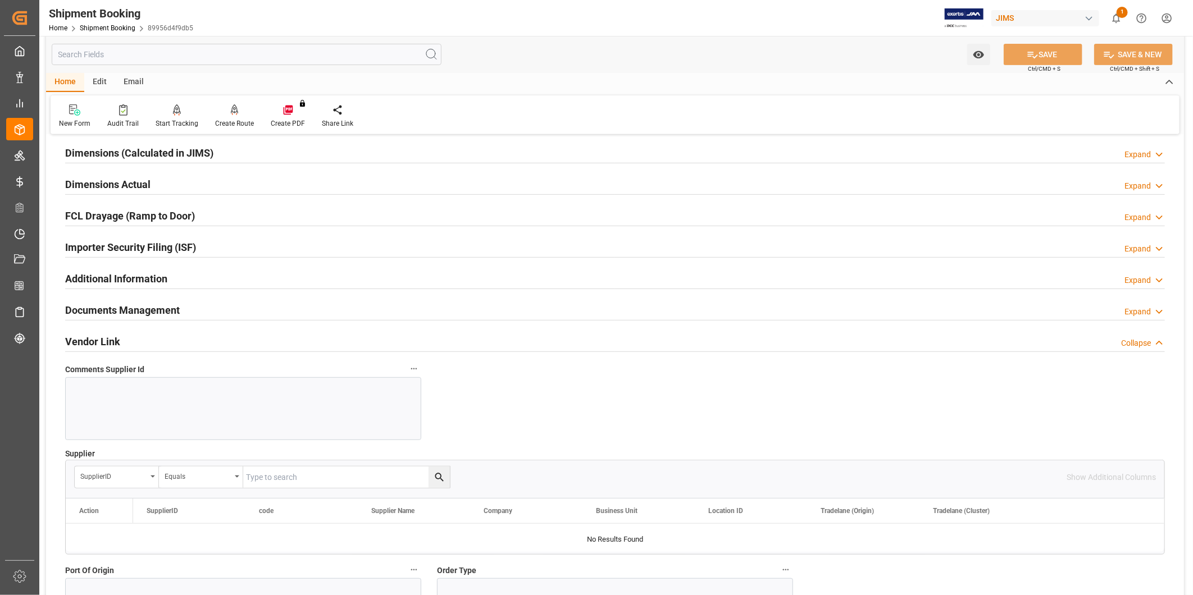
click at [229, 339] on div "Vendor Link Collapse" at bounding box center [615, 340] width 1100 height 21
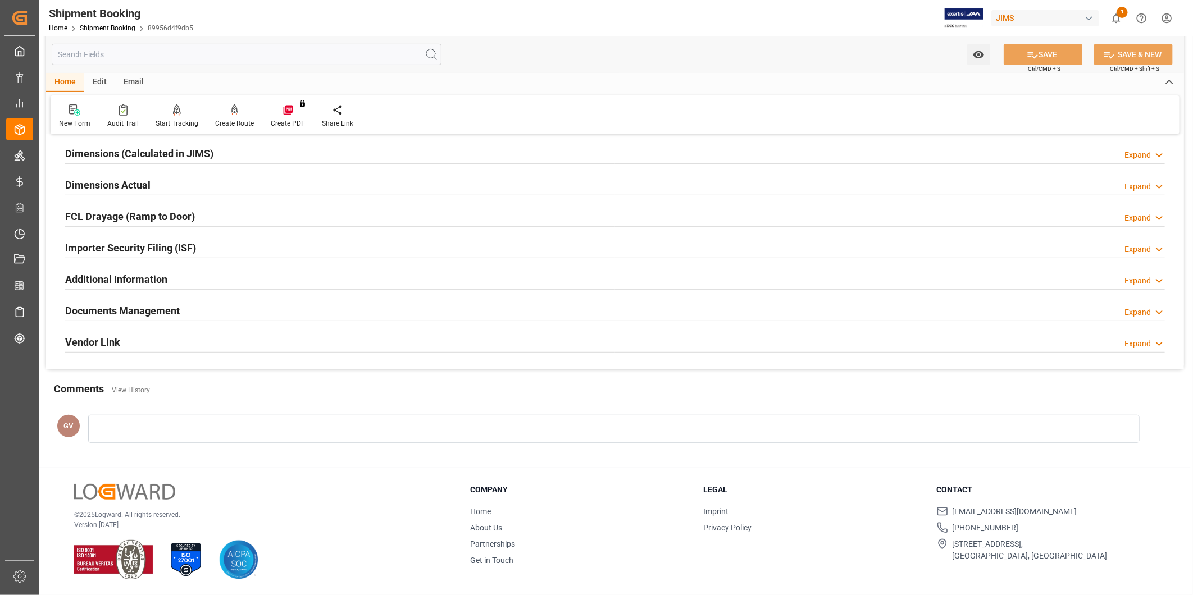
click at [216, 311] on div "Documents Management Expand" at bounding box center [615, 309] width 1100 height 21
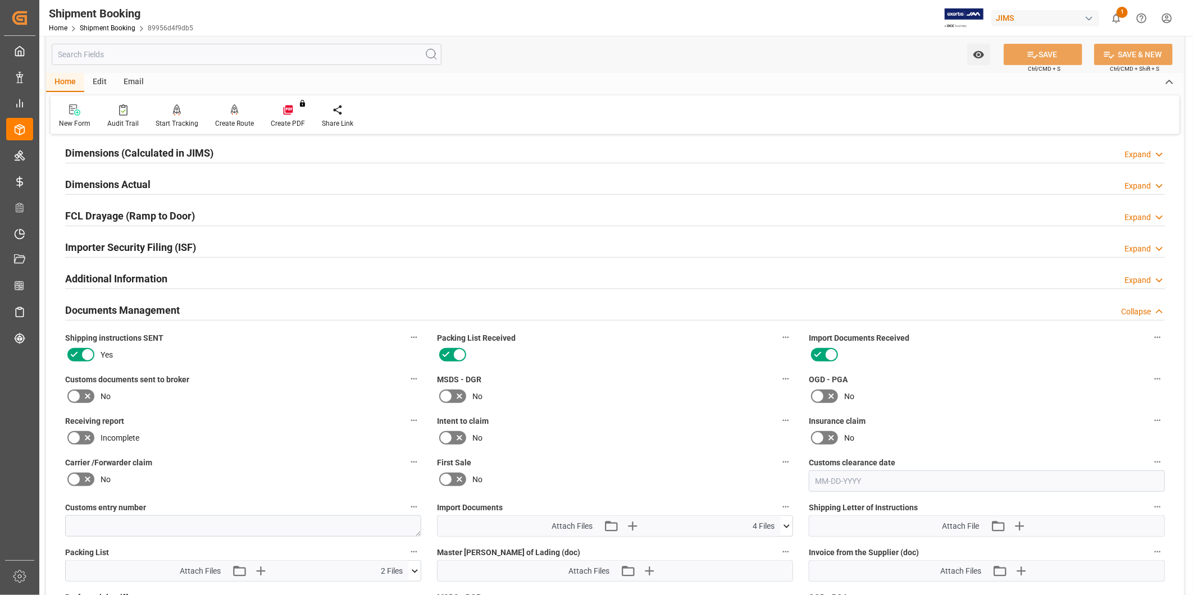
click at [216, 311] on div "Documents Management Collapse" at bounding box center [615, 309] width 1100 height 21
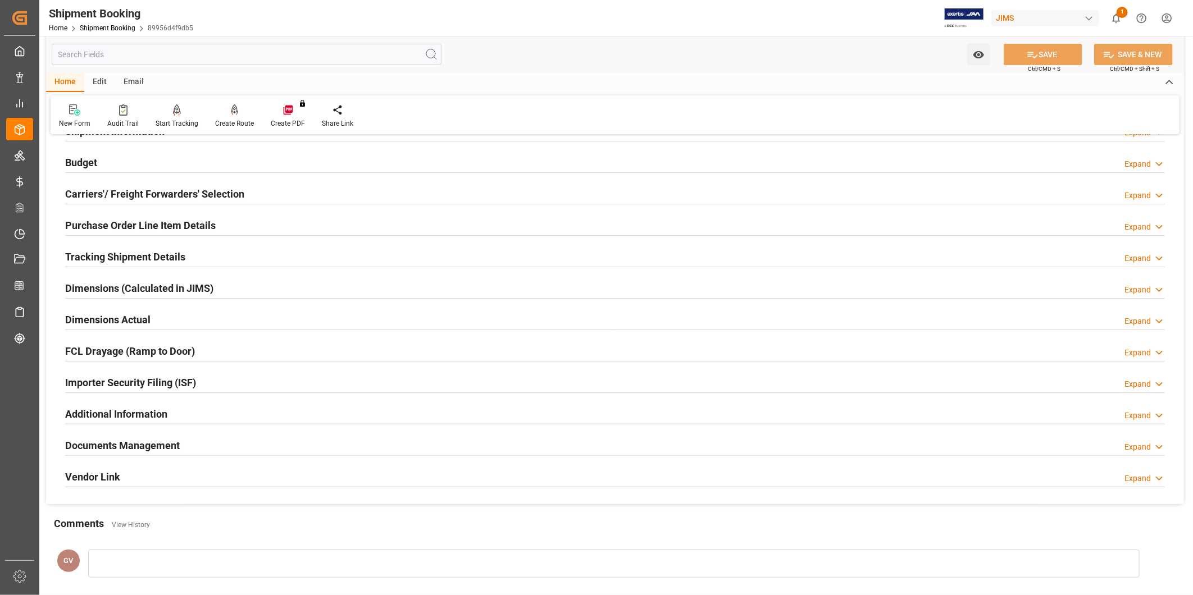
scroll to position [0, 0]
